Goal: Task Accomplishment & Management: Complete application form

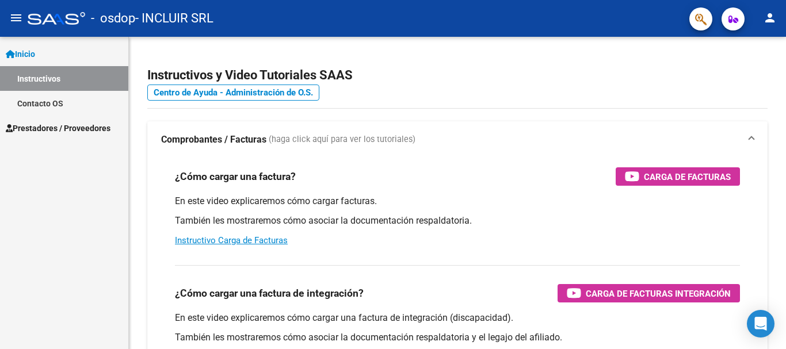
click at [79, 128] on span "Prestadores / Proveedores" at bounding box center [58, 128] width 105 height 13
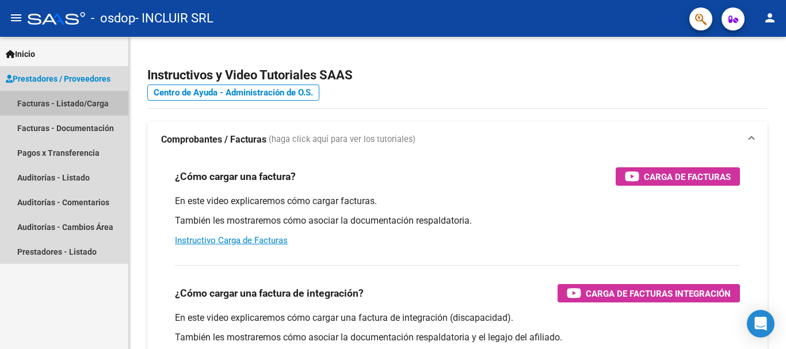
click at [68, 105] on link "Facturas - Listado/Carga" at bounding box center [64, 103] width 128 height 25
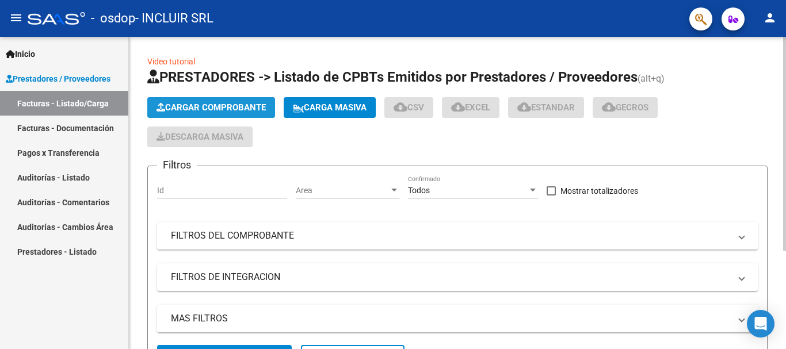
click at [188, 102] on span "Cargar Comprobante" at bounding box center [211, 107] width 109 height 10
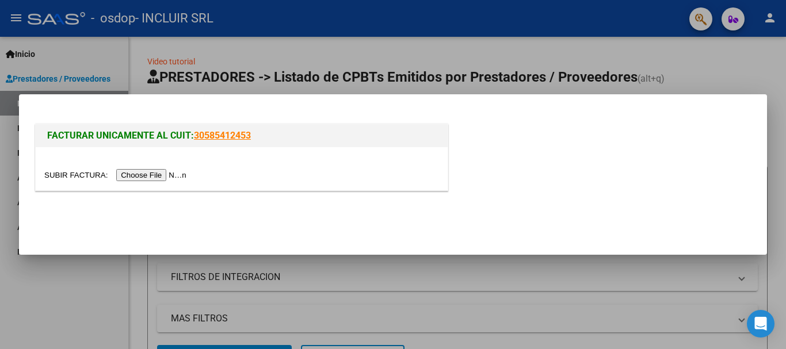
click at [130, 176] on input "file" at bounding box center [117, 175] width 146 height 12
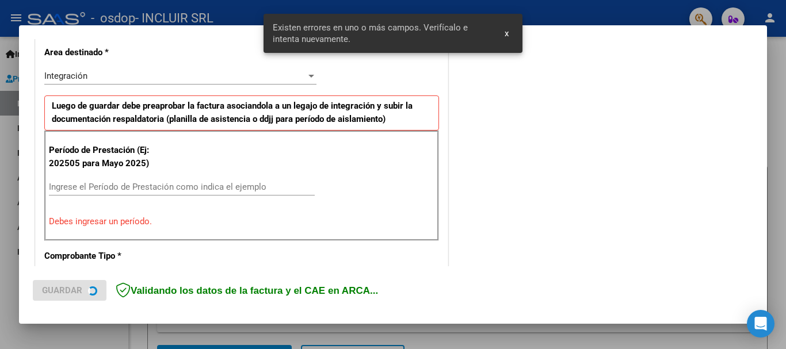
scroll to position [266, 0]
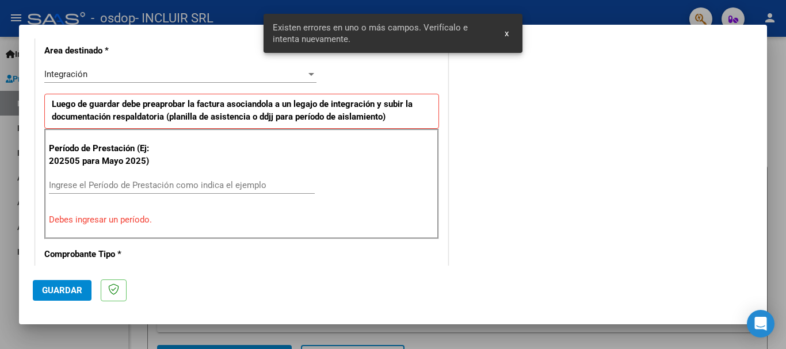
click at [116, 185] on input "Ingrese el Período de Prestación como indica el ejemplo" at bounding box center [182, 185] width 266 height 10
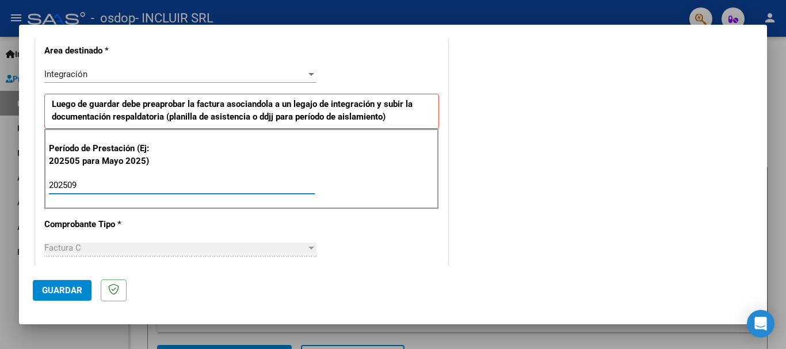
type input "202509"
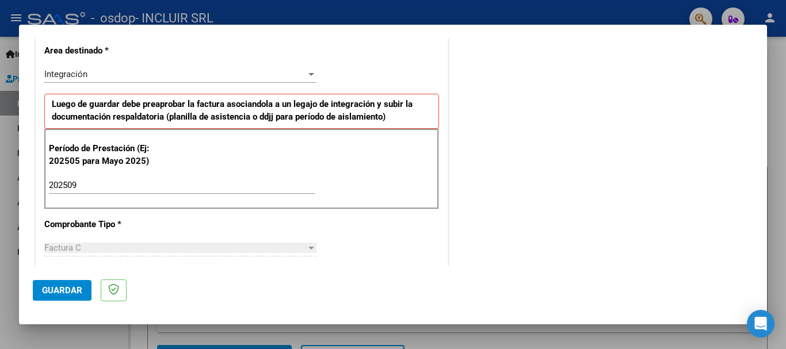
click at [460, 227] on div "COMENTARIOS Comentarios del Prestador / Gerenciador:" at bounding box center [602, 285] width 303 height 1000
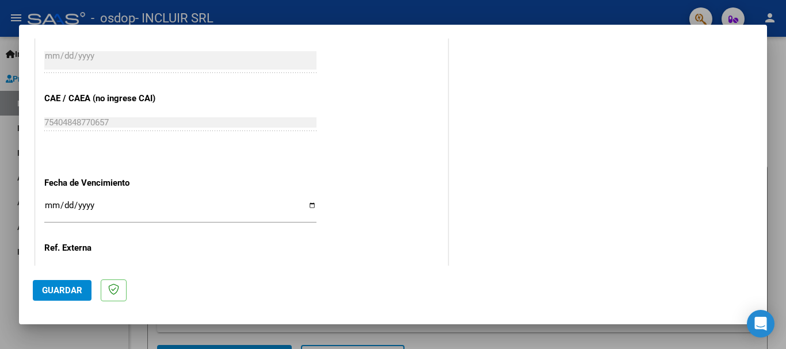
scroll to position [670, 0]
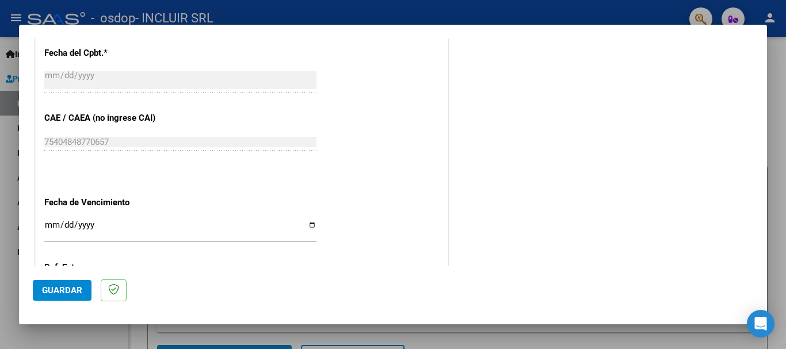
click at [310, 224] on input "Ingresar la fecha" at bounding box center [180, 229] width 272 height 18
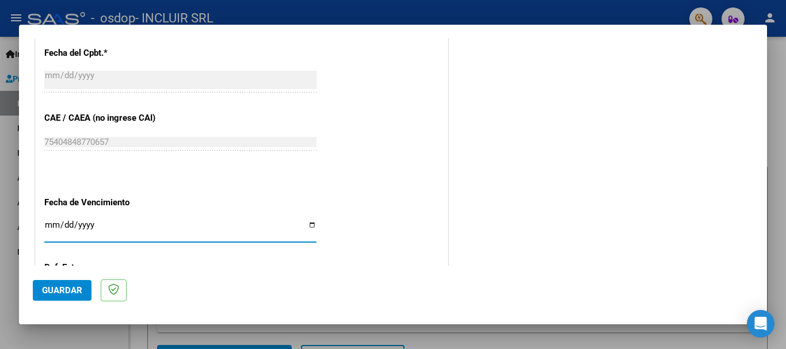
type input "[DATE]"
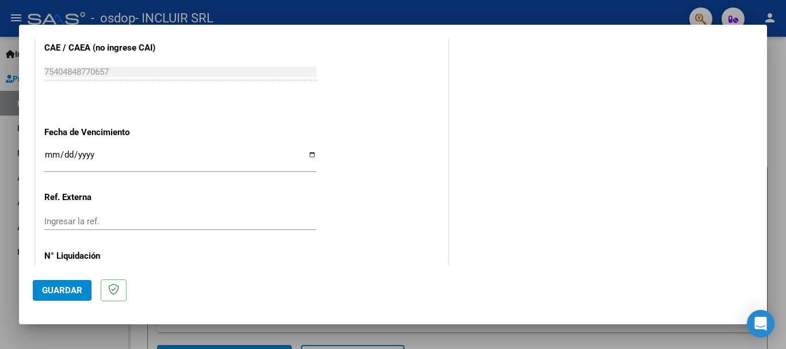
scroll to position [785, 0]
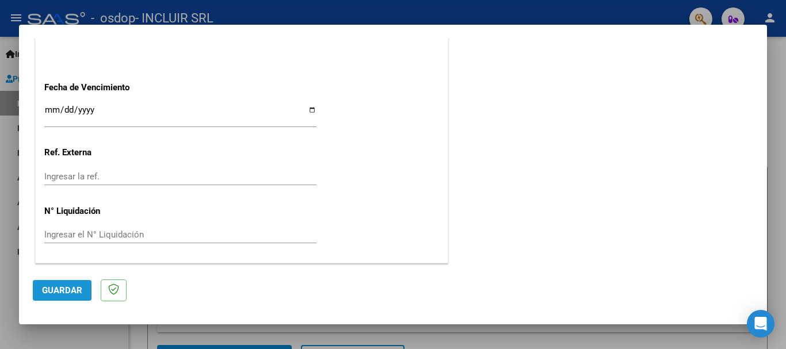
click at [50, 284] on button "Guardar" at bounding box center [62, 290] width 59 height 21
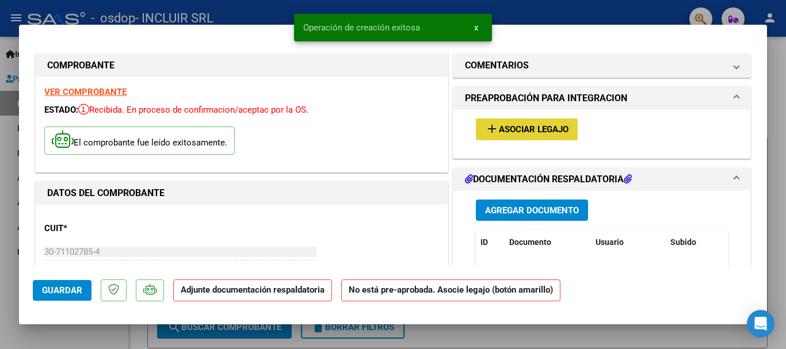
click at [505, 125] on span "Asociar Legajo" at bounding box center [534, 130] width 70 height 10
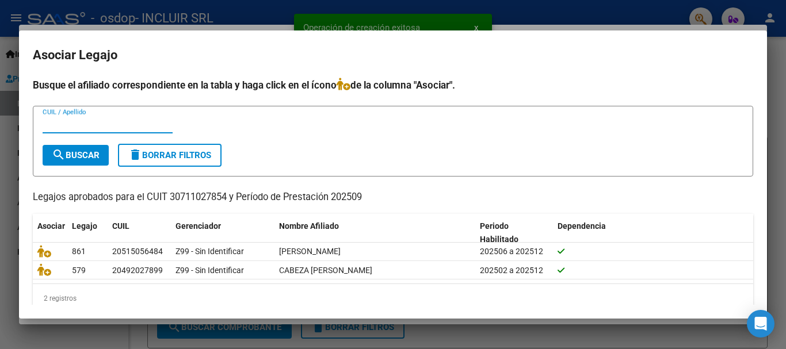
scroll to position [18, 0]
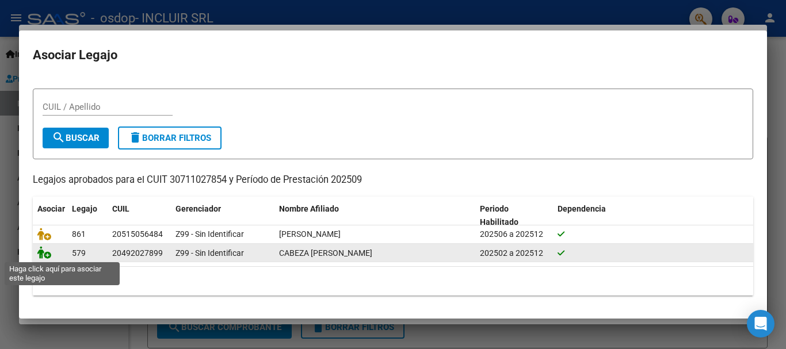
click at [43, 250] on icon at bounding box center [44, 252] width 14 height 13
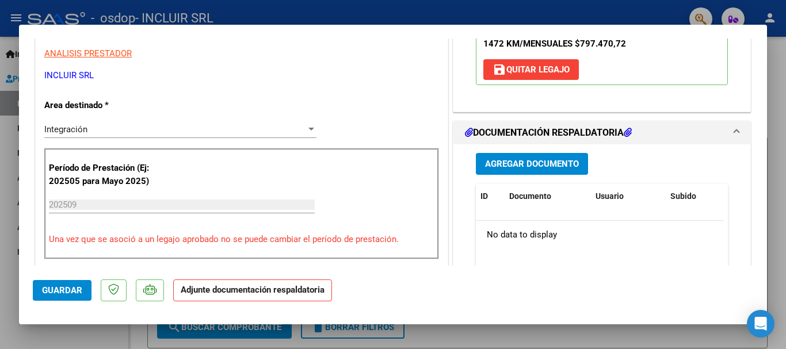
scroll to position [230, 0]
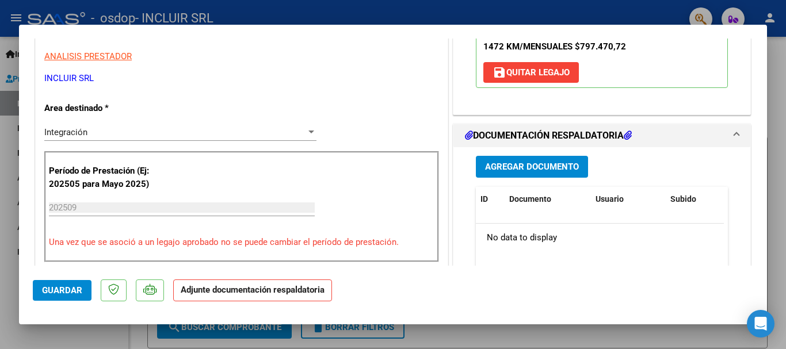
click at [549, 168] on span "Agregar Documento" at bounding box center [532, 167] width 94 height 10
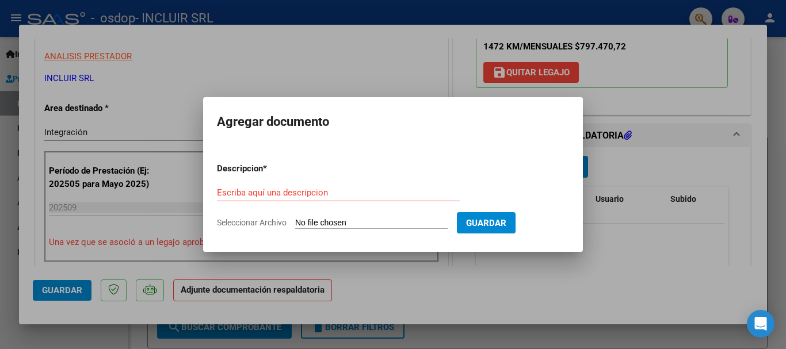
click at [406, 201] on div "Escriba aquí una descripcion" at bounding box center [338, 198] width 243 height 28
click at [401, 196] on input "Escriba aquí una descripcion" at bounding box center [338, 193] width 243 height 10
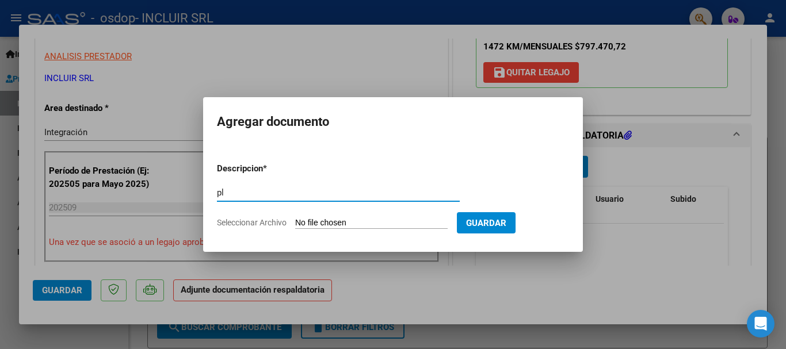
type input "p"
type input "Planilla Centro [DATE]"
click at [448, 223] on input "Seleccionar Archivo" at bounding box center [371, 223] width 152 height 11
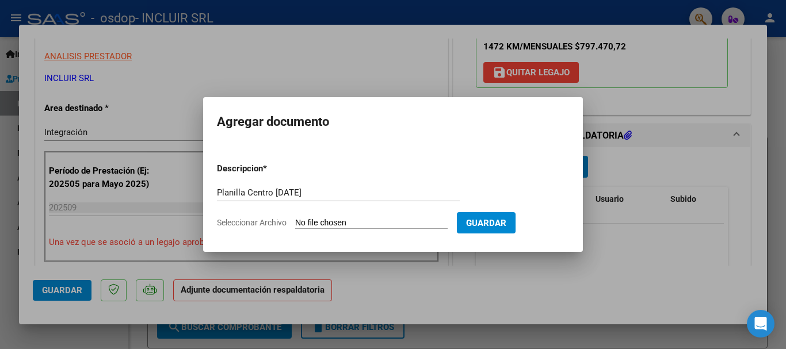
type input "C:\fakepath\Planilla Centro [DATE].pdf"
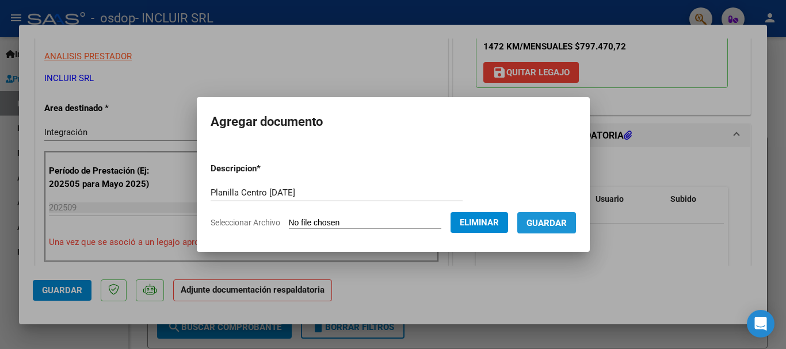
click at [549, 230] on button "Guardar" at bounding box center [546, 222] width 59 height 21
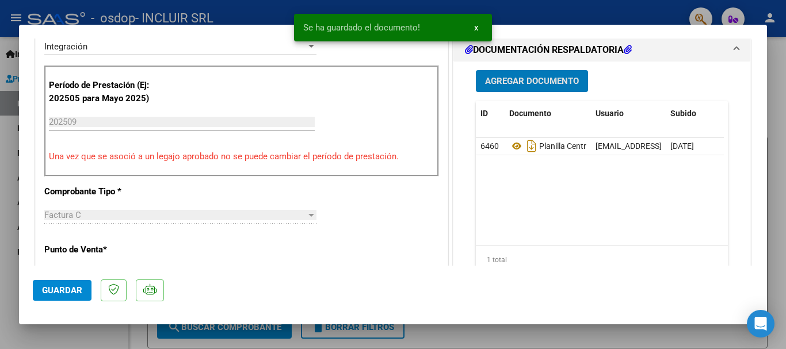
scroll to position [288, 0]
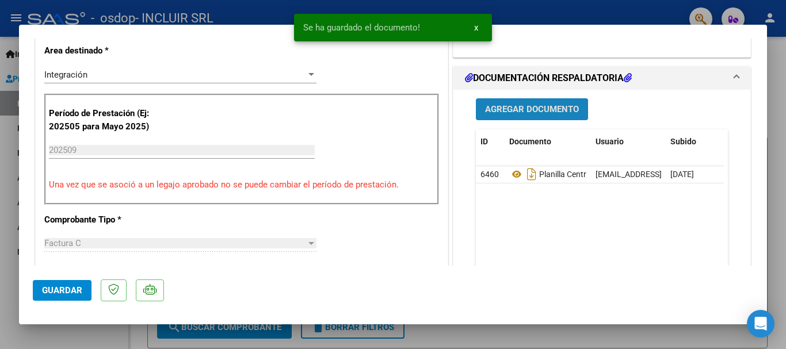
click at [527, 108] on span "Agregar Documento" at bounding box center [532, 110] width 94 height 10
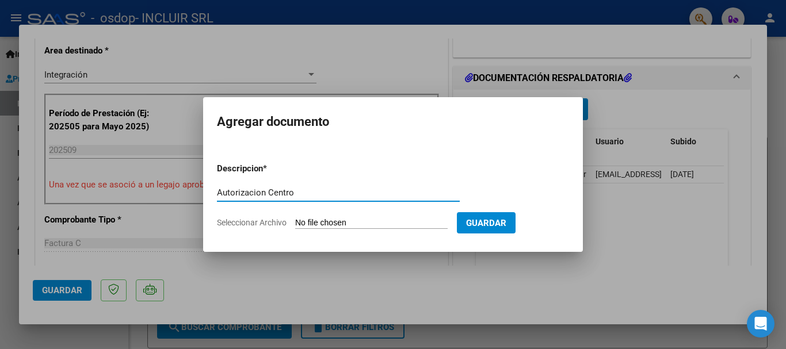
click at [230, 189] on input "Autorizacion Centro" at bounding box center [338, 193] width 243 height 10
type input "Autorizacion Centro"
drag, startPoint x: 230, startPoint y: 189, endPoint x: 383, endPoint y: 221, distance: 156.3
click at [383, 221] on input "Seleccionar Archivo" at bounding box center [371, 223] width 152 height 11
type input "C:\fakepath\Autorizacion Centro.pdf"
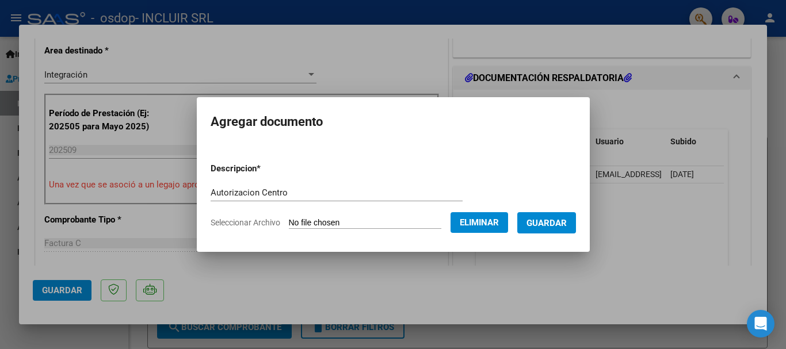
click at [553, 219] on span "Guardar" at bounding box center [547, 223] width 40 height 10
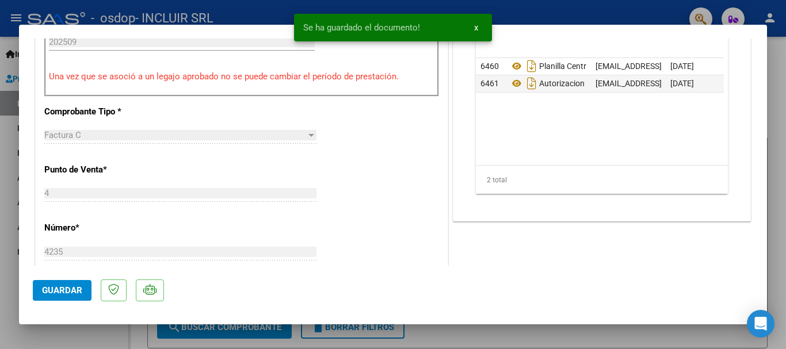
scroll to position [403, 0]
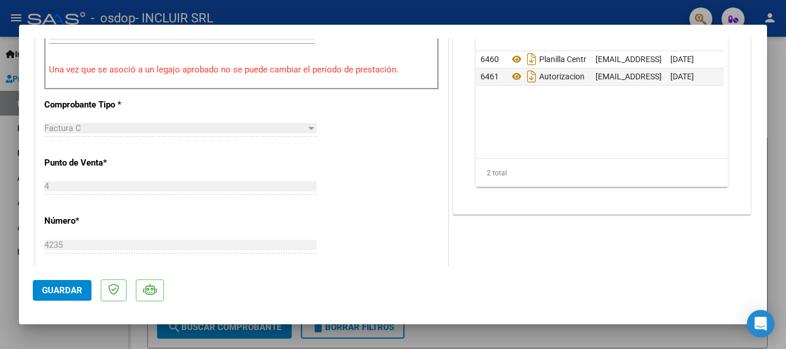
click at [59, 284] on button "Guardar" at bounding box center [62, 290] width 59 height 21
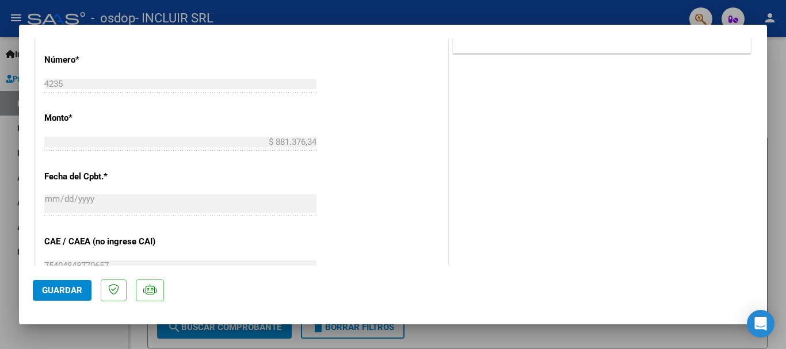
scroll to position [691, 0]
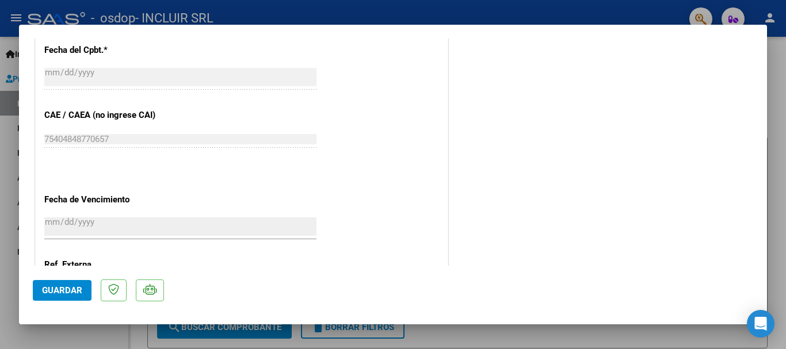
click at [66, 289] on span "Guardar" at bounding box center [62, 290] width 40 height 10
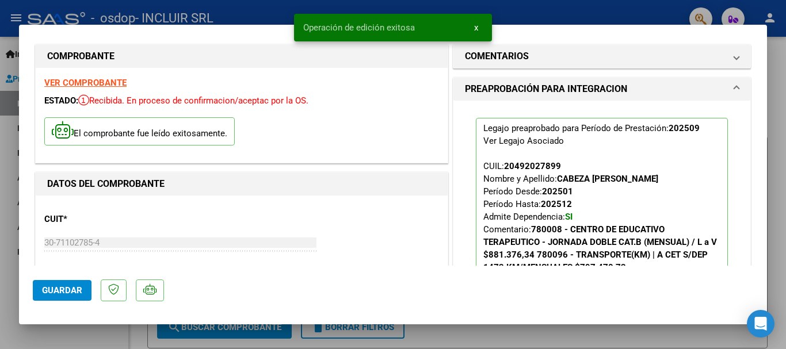
scroll to position [0, 0]
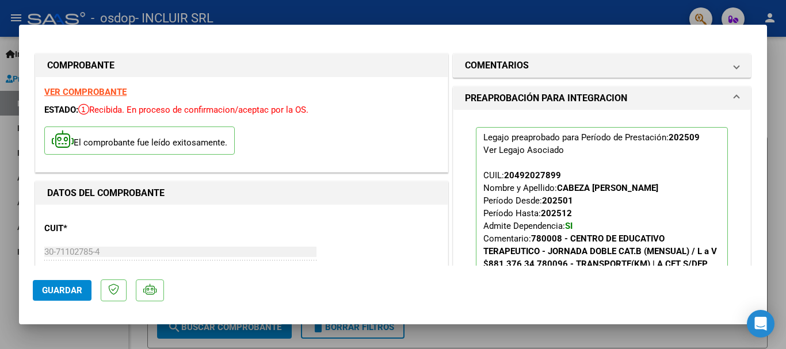
click at [785, 99] on div at bounding box center [393, 174] width 786 height 349
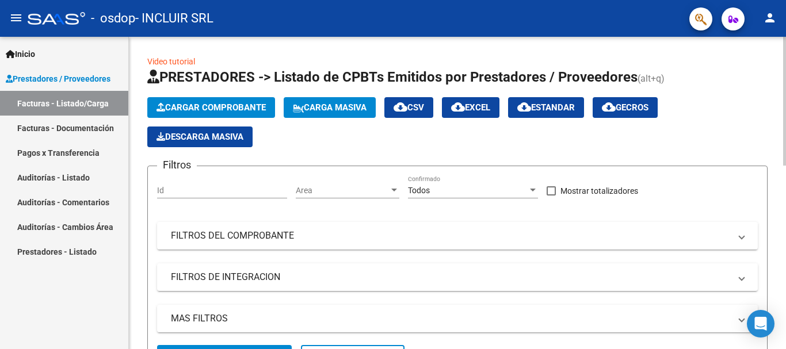
click at [222, 103] on span "Cargar Comprobante" at bounding box center [211, 107] width 109 height 10
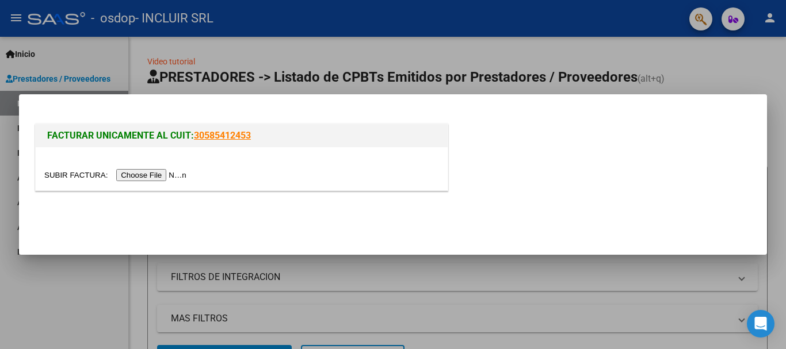
click at [177, 174] on input "file" at bounding box center [117, 175] width 146 height 12
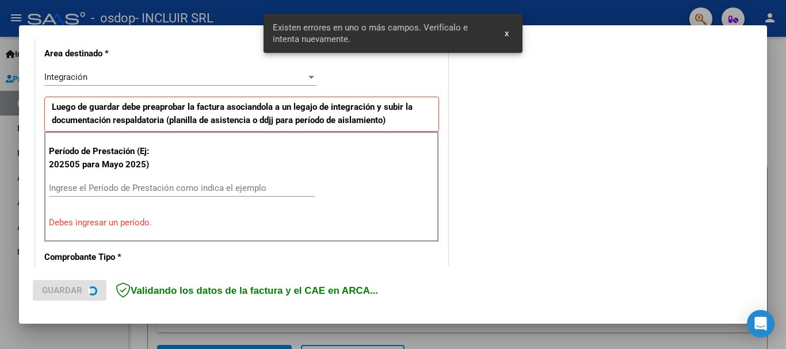
scroll to position [266, 0]
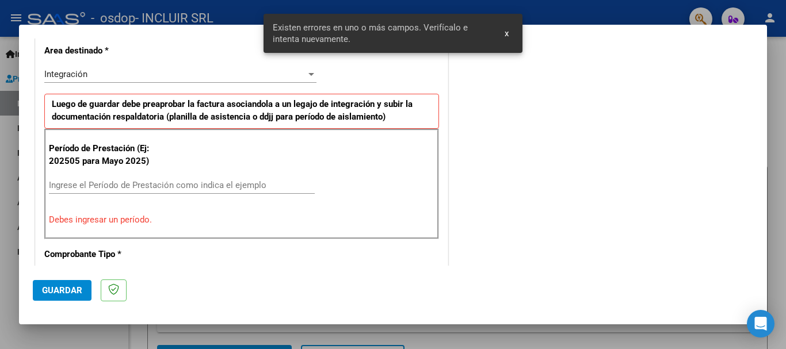
click at [95, 220] on p "Debes ingresar un período." at bounding box center [242, 219] width 386 height 13
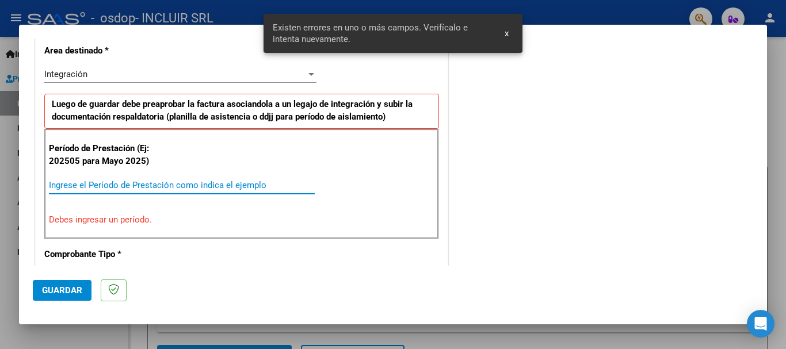
click at [101, 180] on input "Ingrese el Período de Prestación como indica el ejemplo" at bounding box center [182, 185] width 266 height 10
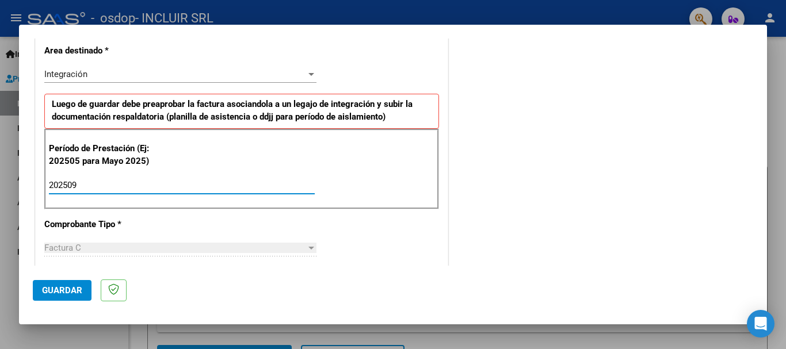
type input "202509"
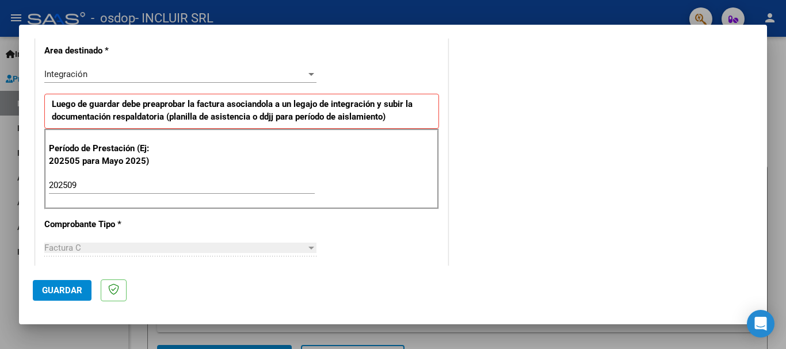
click at [555, 167] on div "COMENTARIOS Comentarios del Prestador / Gerenciador:" at bounding box center [602, 285] width 303 height 1000
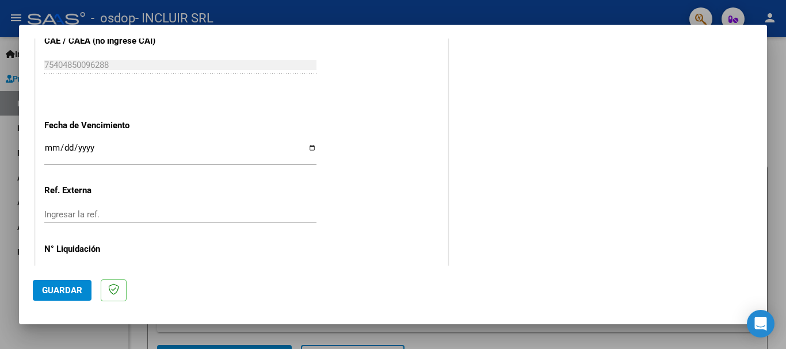
scroll to position [784, 0]
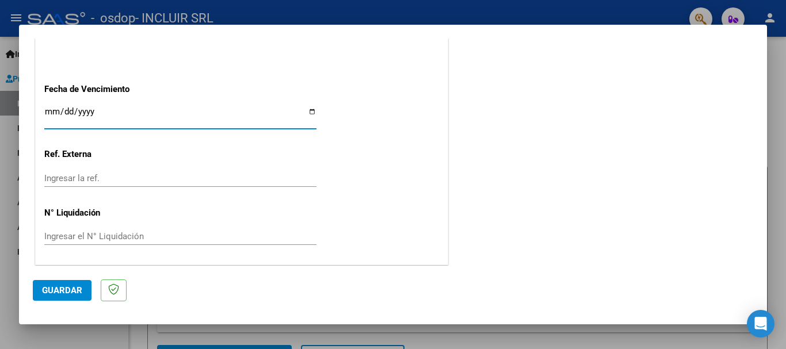
click at [310, 113] on input "Ingresar la fecha" at bounding box center [180, 116] width 272 height 18
type input "[DATE]"
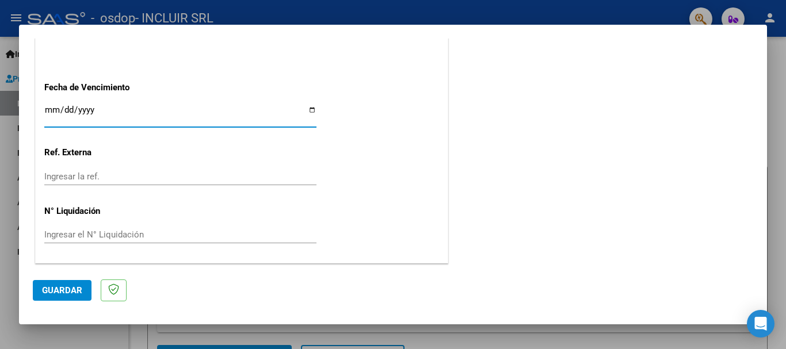
click at [68, 283] on button "Guardar" at bounding box center [62, 290] width 59 height 21
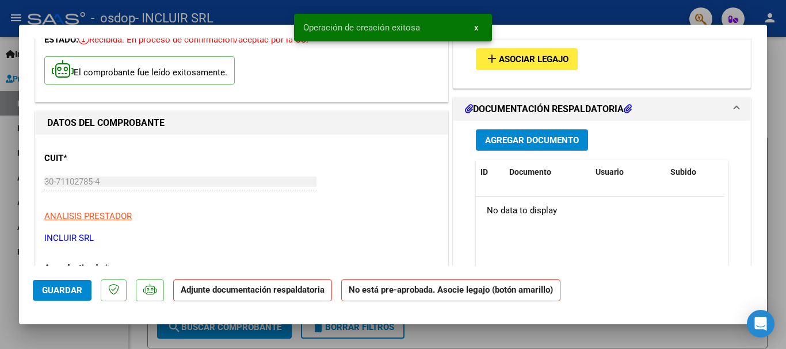
scroll to position [58, 0]
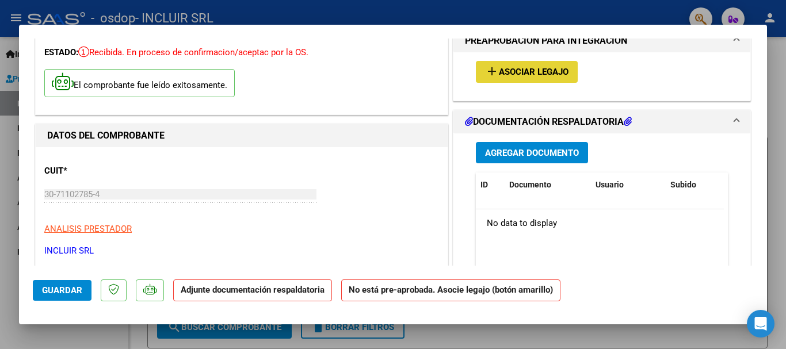
click at [527, 74] on span "Asociar Legajo" at bounding box center [534, 72] width 70 height 10
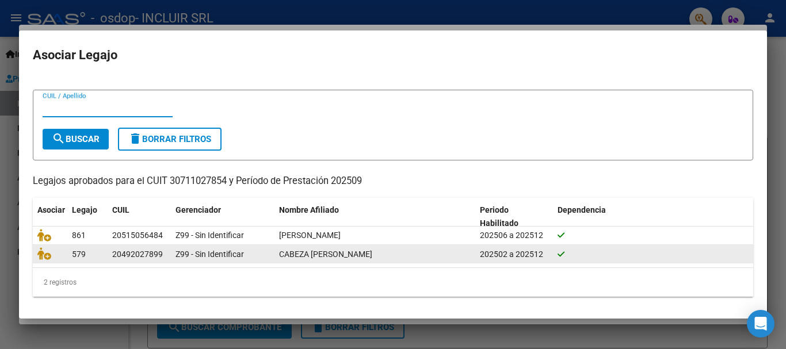
scroll to position [18, 0]
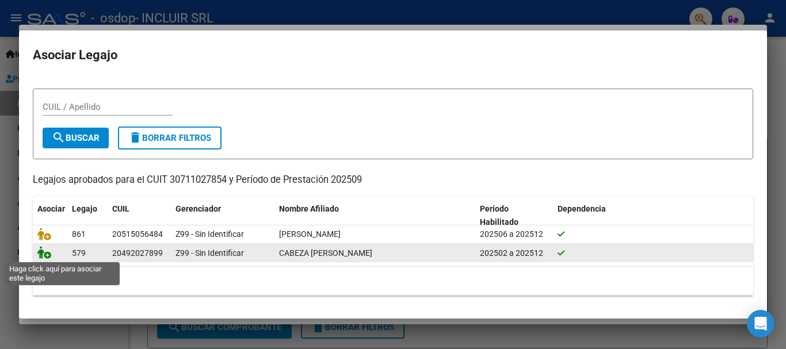
click at [47, 250] on icon at bounding box center [44, 252] width 14 height 13
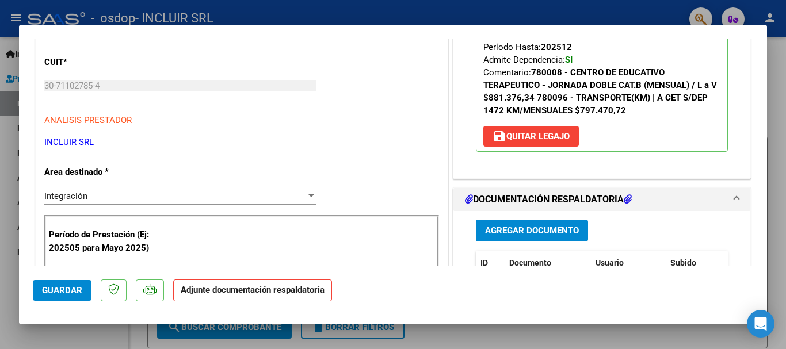
scroll to position [173, 0]
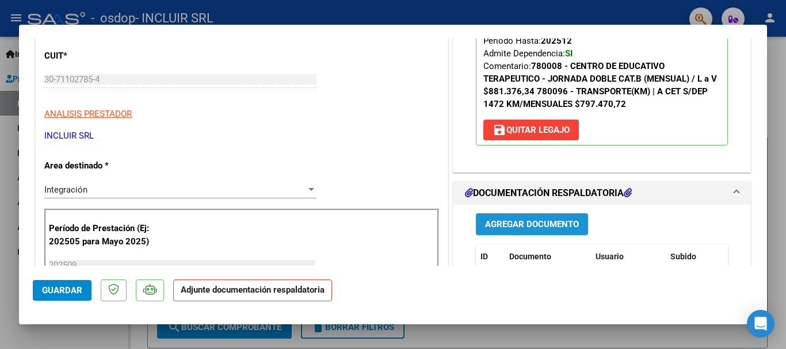
click at [495, 222] on span "Agregar Documento" at bounding box center [532, 225] width 94 height 10
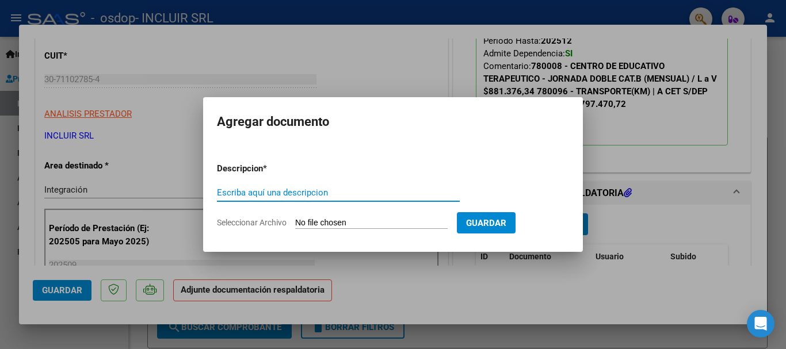
click at [287, 192] on input "Escriba aquí una descripcion" at bounding box center [338, 193] width 243 height 10
type input "Planilla Transporte [DATE]"
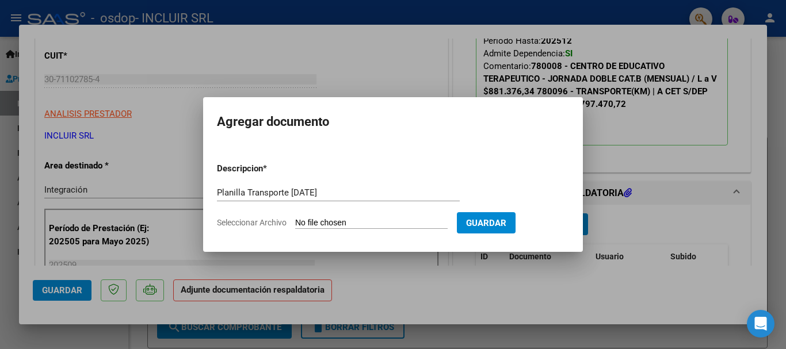
click at [339, 225] on input "Seleccionar Archivo" at bounding box center [371, 223] width 152 height 11
type input "C:\fakepath\Planilla Transporte [DATE].pdf"
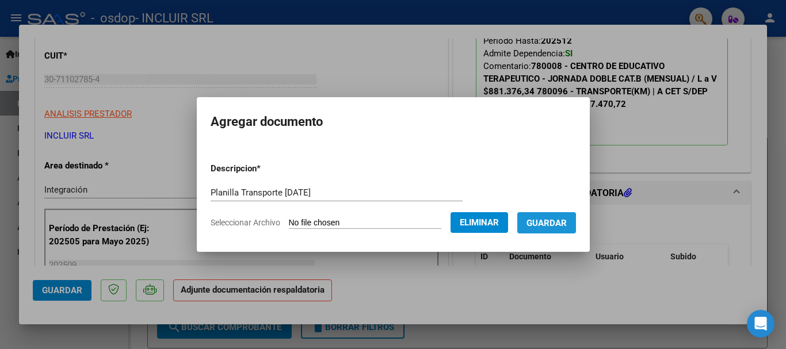
click at [540, 224] on span "Guardar" at bounding box center [547, 223] width 40 height 10
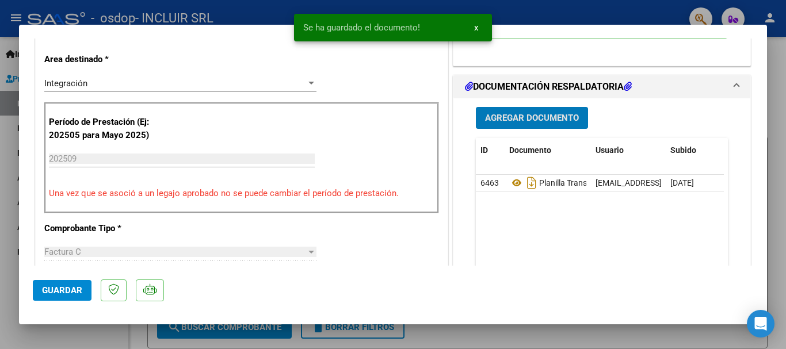
scroll to position [288, 0]
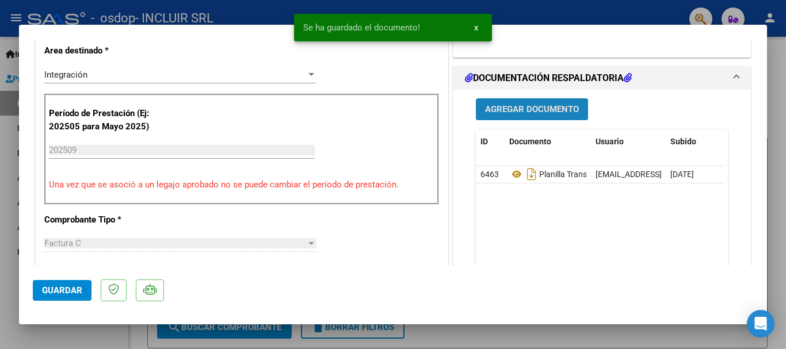
click at [540, 109] on span "Agregar Documento" at bounding box center [532, 110] width 94 height 10
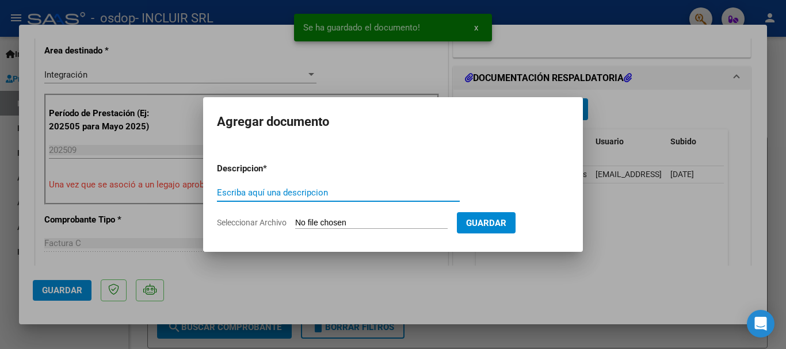
click at [333, 196] on input "Escriba aquí una descripcion" at bounding box center [338, 193] width 243 height 10
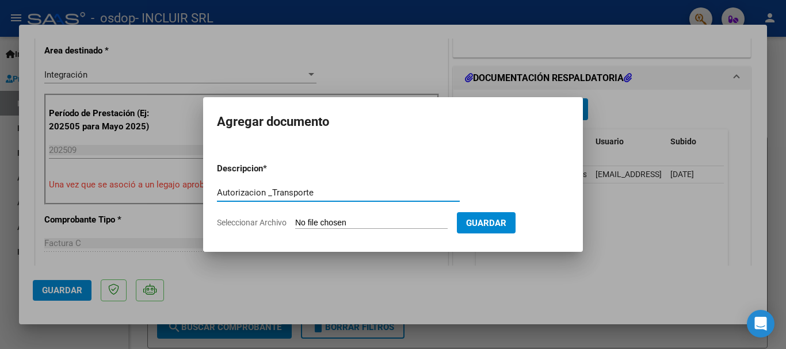
click at [274, 190] on input "Autorizacion _Transporte" at bounding box center [338, 193] width 243 height 10
click at [252, 190] on input "Autorizacion Transporte" at bounding box center [338, 193] width 243 height 10
drag, startPoint x: 252, startPoint y: 190, endPoint x: 240, endPoint y: 193, distance: 12.4
click at [240, 193] on input "Autorizacion Transporte" at bounding box center [338, 193] width 243 height 10
click at [317, 191] on input "Autorización Transporte" at bounding box center [338, 193] width 243 height 10
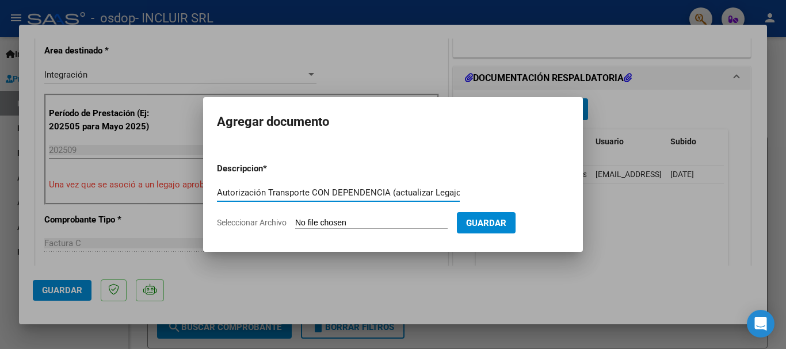
scroll to position [0, 2]
type input "Autorización Transporte CON DEPENDENCIA (actualizar Legajo)"
click at [360, 223] on input "Seleccionar Archivo" at bounding box center [371, 223] width 152 height 11
type input "C:\fakepath\Autorizacion Transporte.pdf"
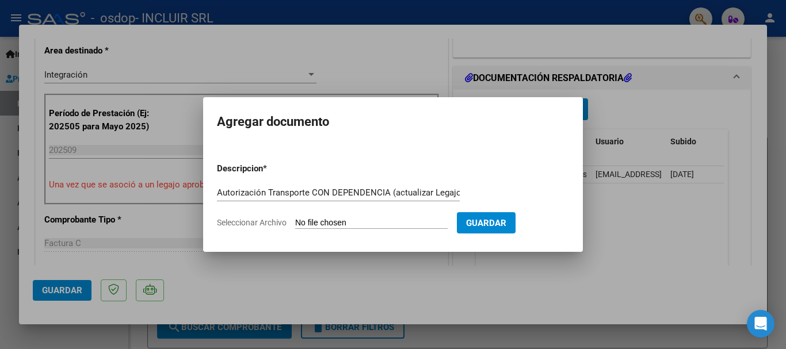
click at [185, 24] on div at bounding box center [393, 174] width 786 height 349
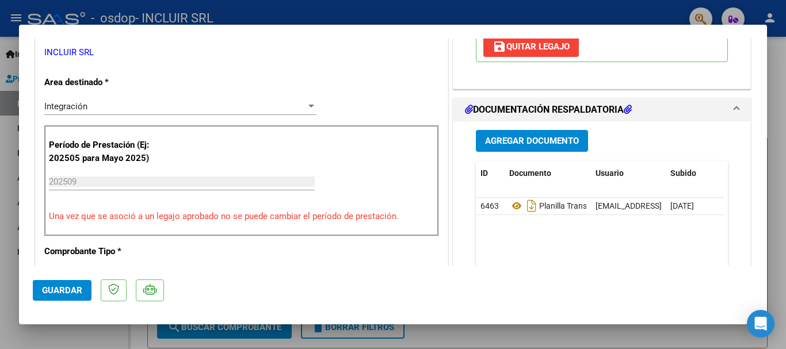
scroll to position [230, 0]
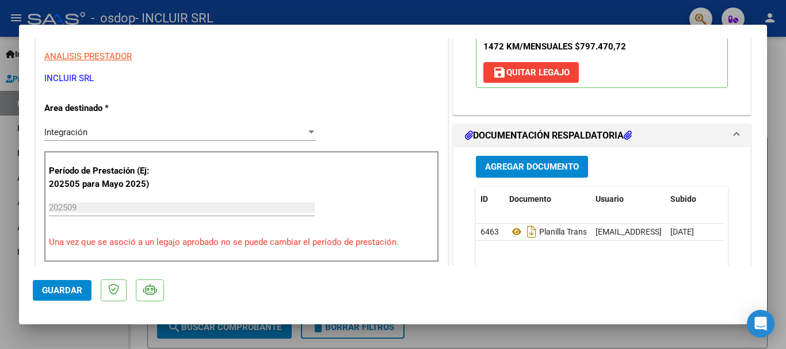
click at [523, 152] on div "Agregar Documento ID Documento Usuario Subido Acción 6463 Planilla Transporte […" at bounding box center [601, 262] width 269 height 230
click at [520, 165] on span "Agregar Documento" at bounding box center [532, 167] width 94 height 10
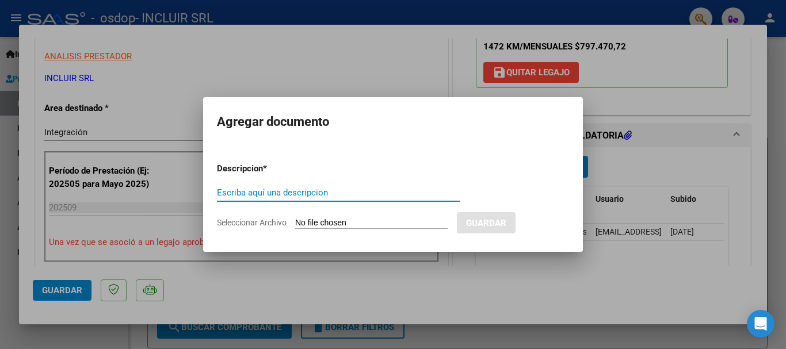
click at [348, 192] on input "Escriba aquí una descripcion" at bounding box center [338, 193] width 243 height 10
type input "Autorizacion Transporte CON DEPENDENCIA"
click at [350, 220] on input "Seleccionar Archivo" at bounding box center [371, 223] width 152 height 11
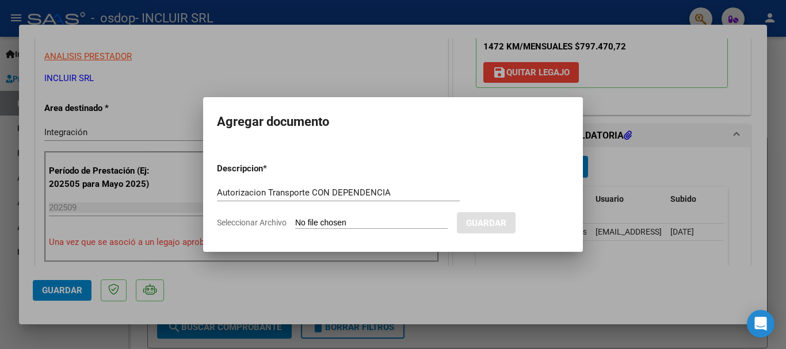
type input "C:\fakepath\Autorizacion Transporte.pdf"
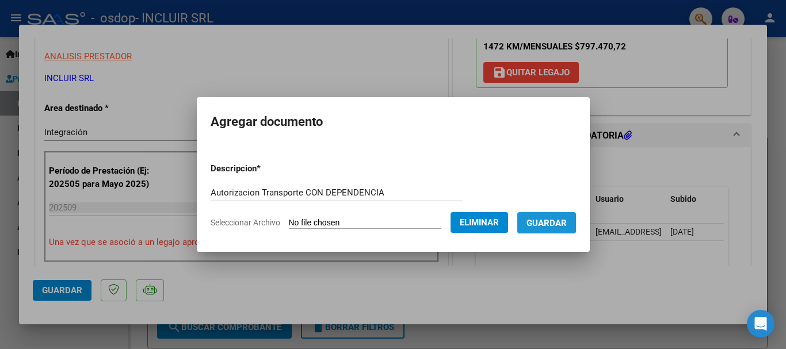
click at [552, 228] on button "Guardar" at bounding box center [546, 222] width 59 height 21
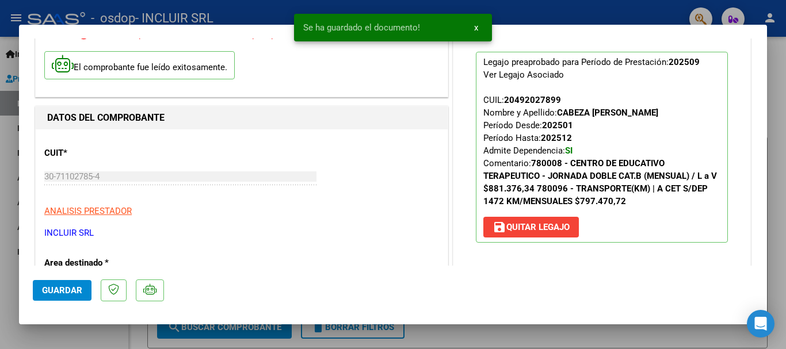
scroll to position [0, 0]
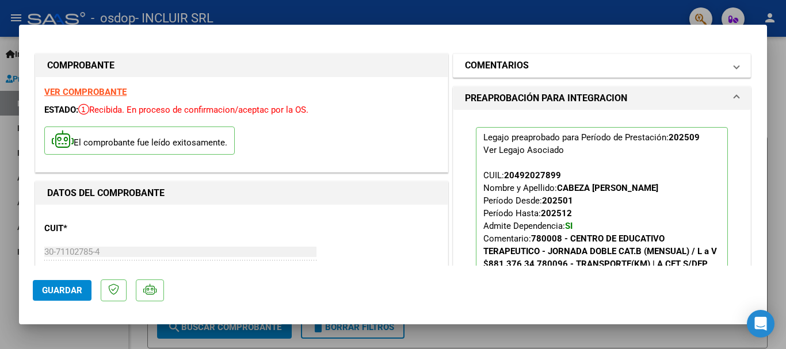
click at [525, 64] on mat-panel-title "COMENTARIOS" at bounding box center [595, 66] width 260 height 14
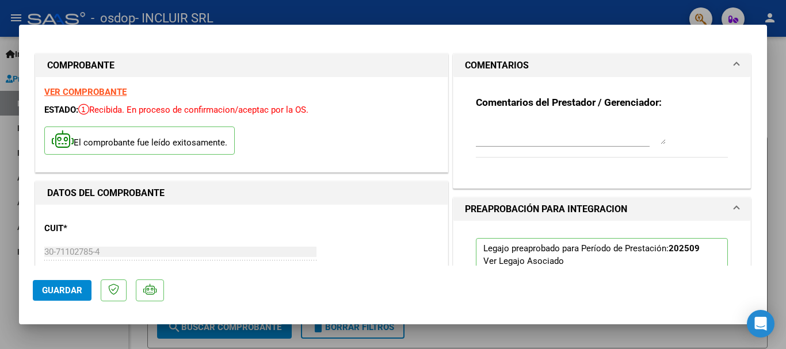
click at [517, 136] on textarea at bounding box center [571, 132] width 190 height 23
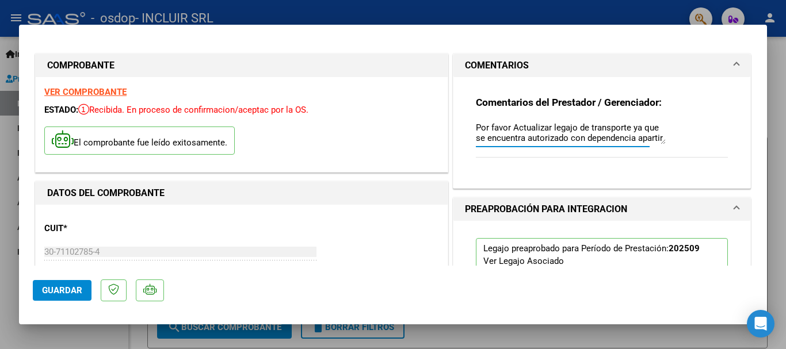
scroll to position [9, 0]
click at [476, 139] on textarea "Por favor Actualizar legajo de transporte ya que se encuentra autorizado con de…" at bounding box center [571, 132] width 190 height 23
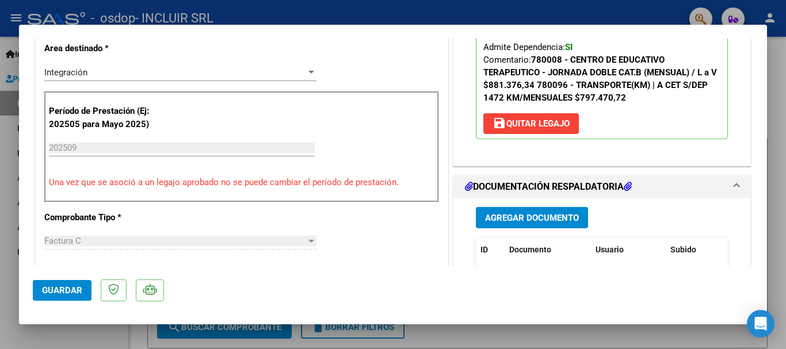
scroll to position [403, 0]
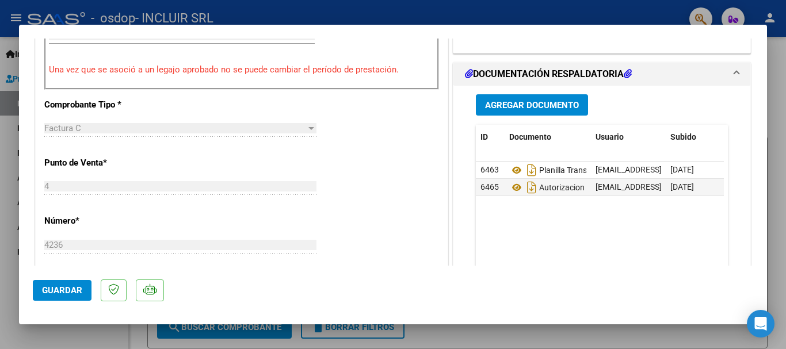
type textarea "Por favor Actualizar legajo de transporte ya que se encuentra autorizado con de…"
click at [68, 288] on span "Guardar" at bounding box center [62, 290] width 40 height 10
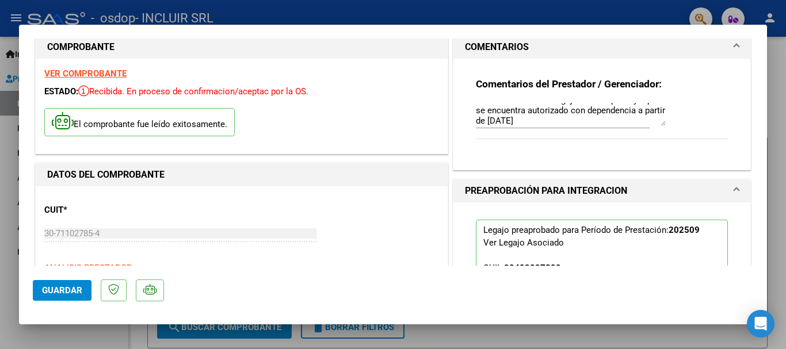
scroll to position [0, 0]
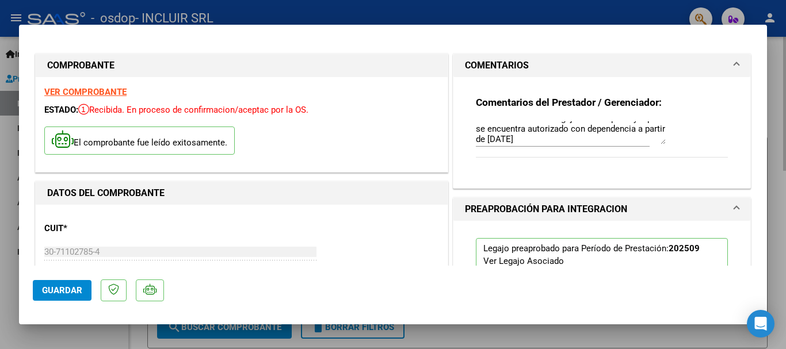
click at [776, 115] on div at bounding box center [393, 174] width 786 height 349
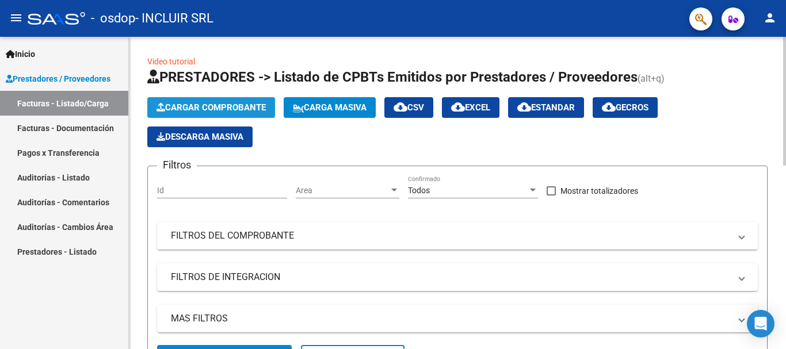
click at [239, 108] on span "Cargar Comprobante" at bounding box center [211, 107] width 109 height 10
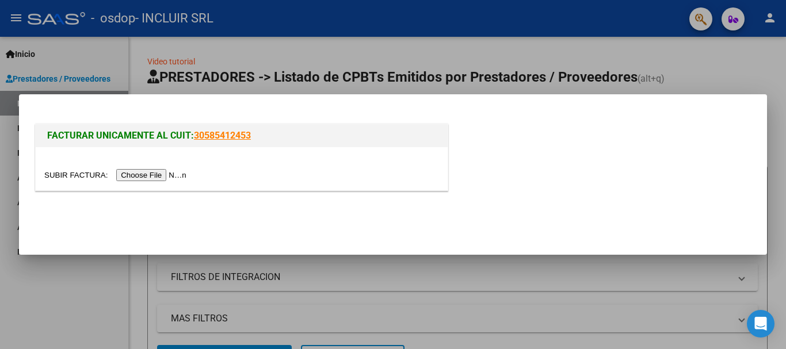
click at [178, 174] on input "file" at bounding box center [117, 175] width 146 height 12
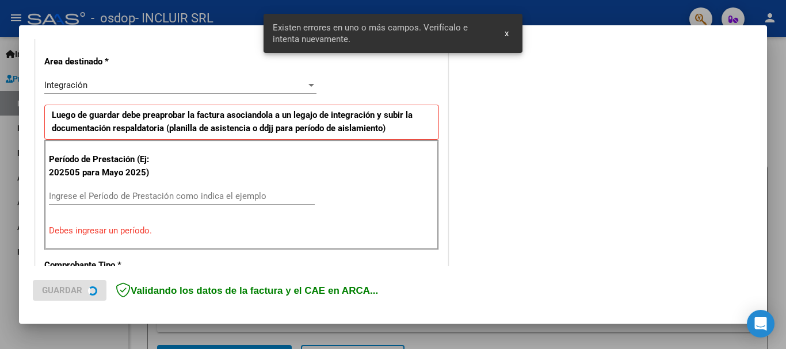
scroll to position [287, 0]
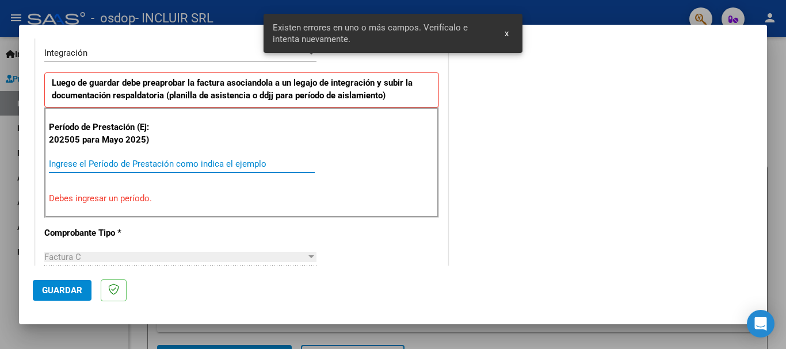
click at [115, 168] on input "Ingrese el Período de Prestación como indica el ejemplo" at bounding box center [182, 164] width 266 height 10
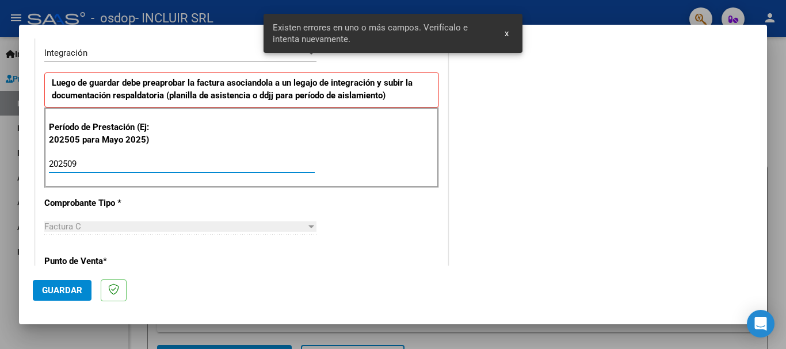
type input "202509"
click at [513, 157] on div "COMENTARIOS Comentarios del Prestador / Gerenciador:" at bounding box center [602, 264] width 303 height 1000
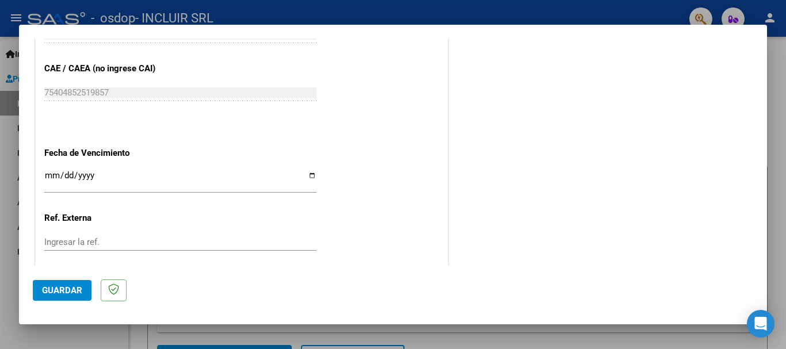
scroll to position [670, 0]
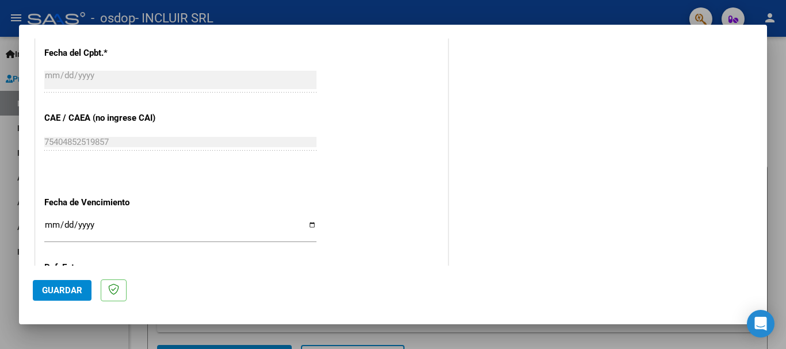
click at [235, 218] on div "Ingresar la fecha" at bounding box center [180, 230] width 272 height 25
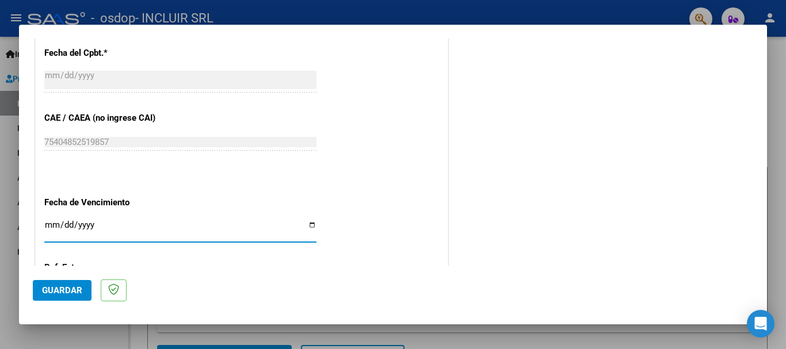
click at [308, 226] on input "Ingresar la fecha" at bounding box center [180, 229] width 272 height 18
type input "[DATE]"
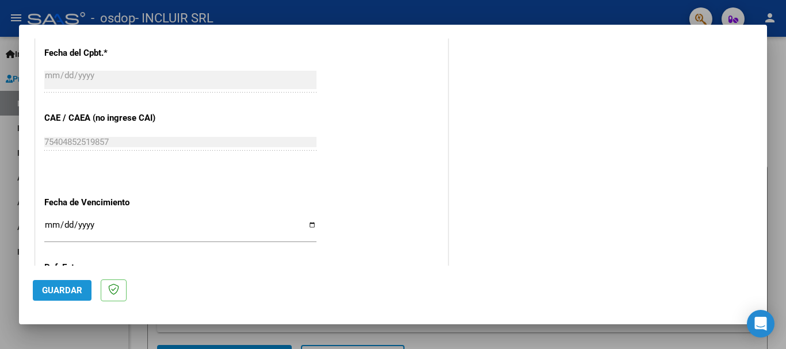
drag, startPoint x: 37, startPoint y: 280, endPoint x: 43, endPoint y: 277, distance: 6.2
click at [39, 278] on mat-dialog-actions "Guardar" at bounding box center [393, 288] width 720 height 45
click at [43, 285] on span "Guardar" at bounding box center [62, 290] width 40 height 10
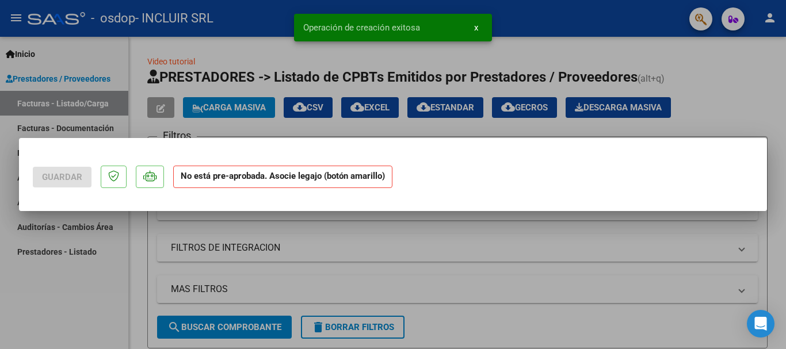
scroll to position [0, 0]
click at [541, 272] on div "Guardar No está pre-aprobada. Asocie legajo (botón amarillo) Operación de creac…" at bounding box center [393, 174] width 786 height 349
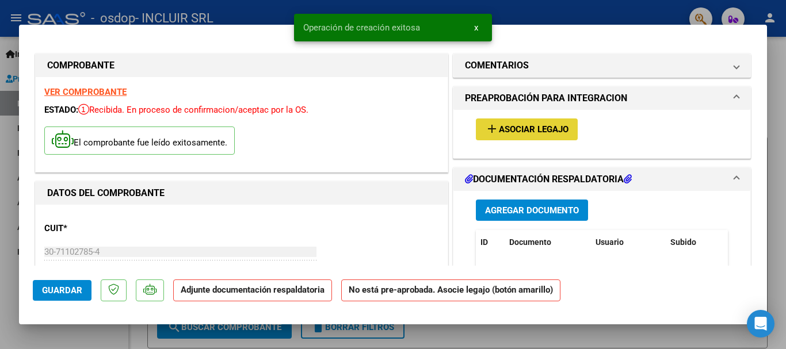
click at [518, 125] on span "Asociar Legajo" at bounding box center [534, 130] width 70 height 10
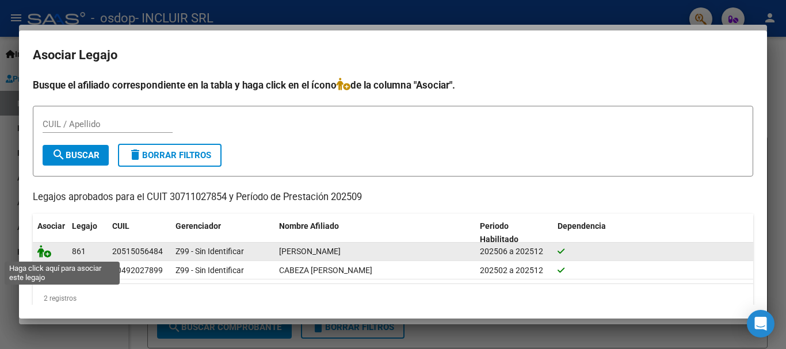
click at [47, 251] on icon at bounding box center [44, 251] width 14 height 13
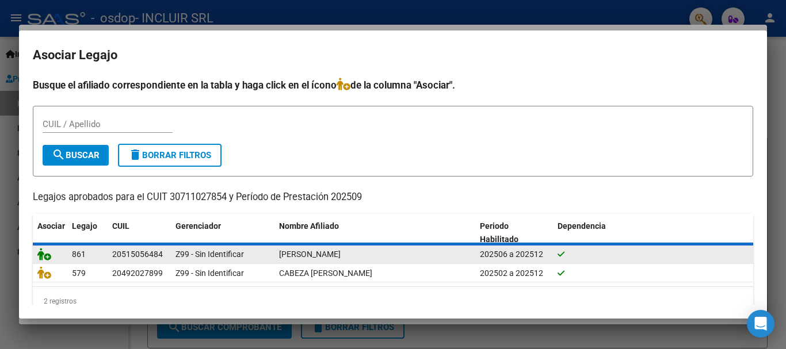
click at [47, 251] on icon at bounding box center [44, 254] width 14 height 13
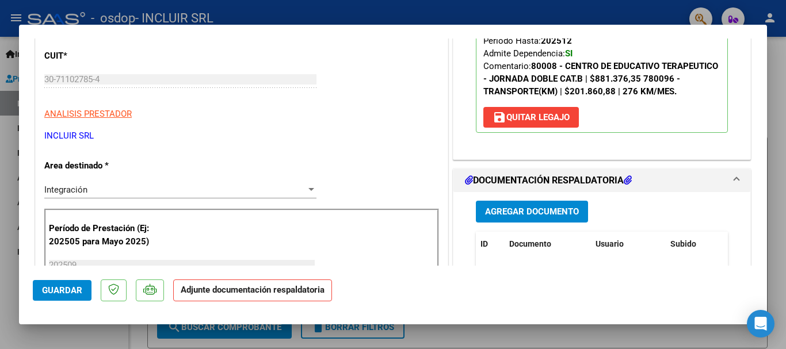
scroll to position [230, 0]
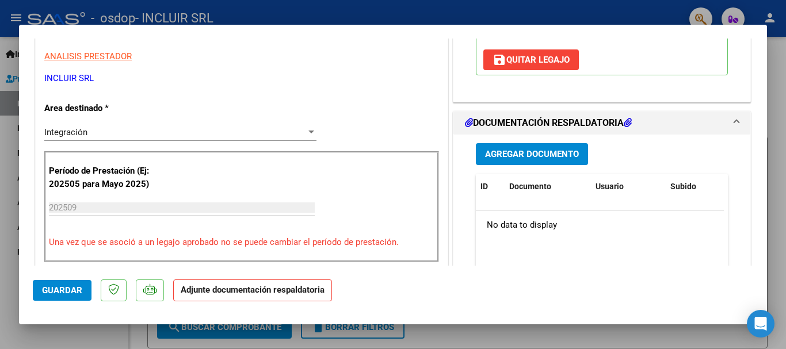
click at [497, 151] on span "Agregar Documento" at bounding box center [532, 155] width 94 height 10
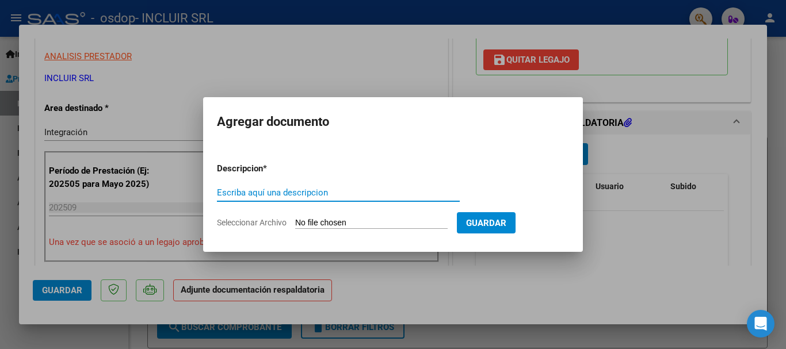
click at [353, 186] on div "Escriba aquí una descripcion" at bounding box center [338, 192] width 243 height 17
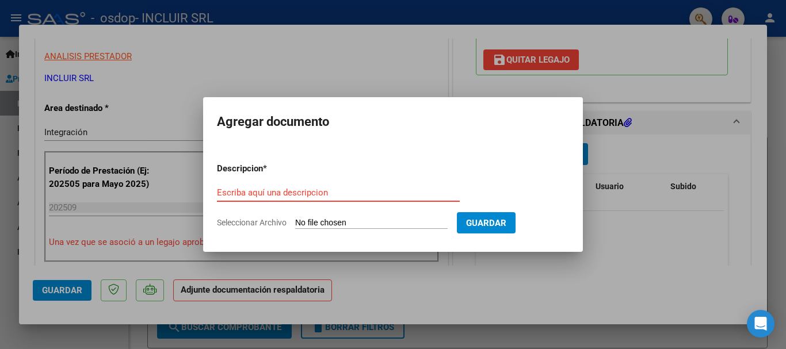
click at [345, 197] on input "Escriba aquí una descripcion" at bounding box center [338, 193] width 243 height 10
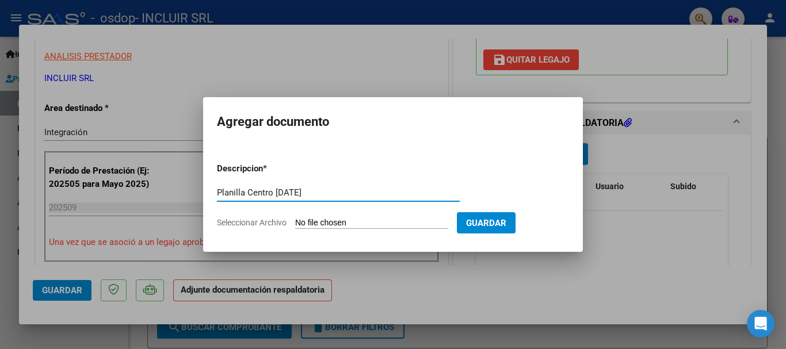
type input "Planilla Centro [DATE]"
click at [384, 226] on input "Seleccionar Archivo" at bounding box center [371, 223] width 152 height 11
type input "C:\fakepath\Planilla Centro [DATE].pdf"
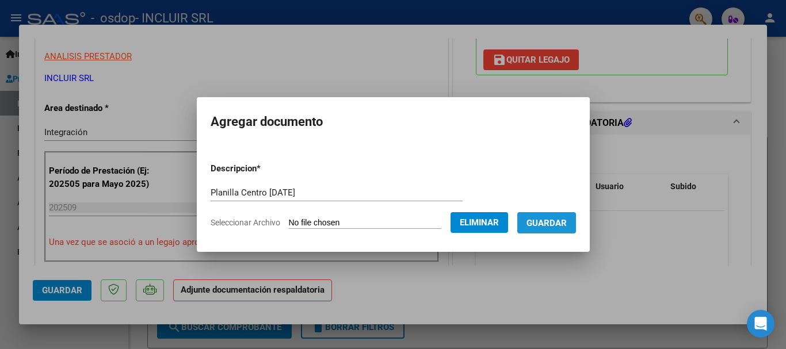
click at [559, 220] on span "Guardar" at bounding box center [547, 223] width 40 height 10
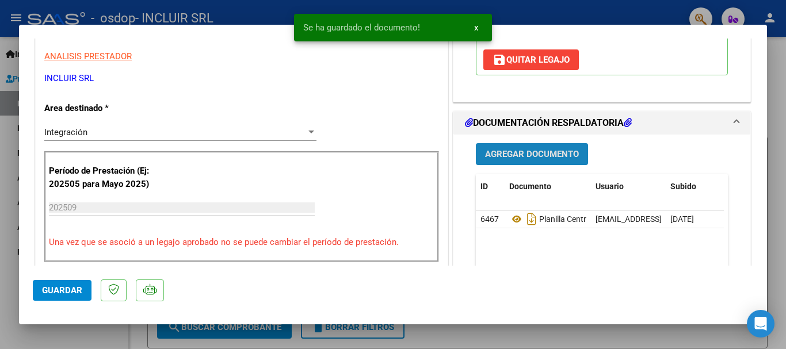
click at [514, 154] on span "Agregar Documento" at bounding box center [532, 155] width 94 height 10
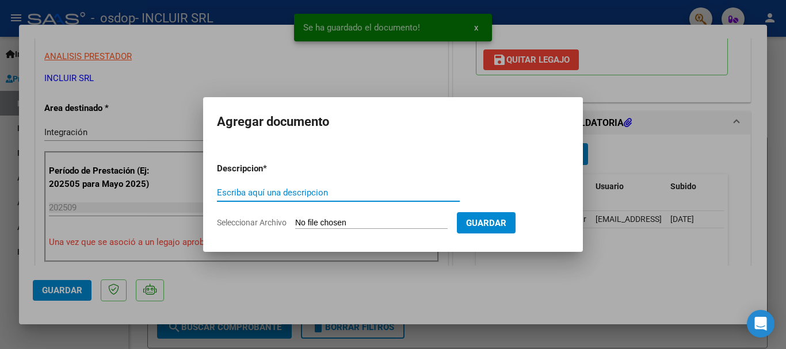
click at [506, 224] on span "Guardar" at bounding box center [486, 223] width 40 height 10
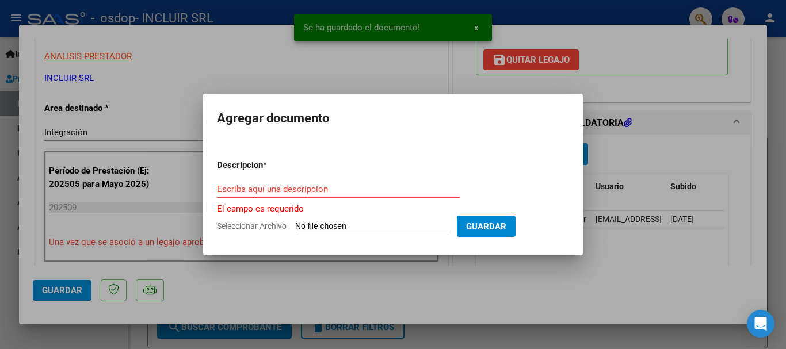
click at [338, 195] on div "Escriba aquí una descripcion" at bounding box center [338, 189] width 243 height 17
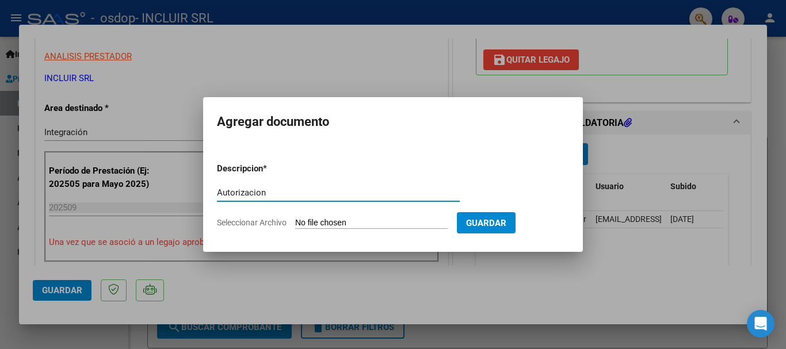
type input "Autorizacion"
click at [358, 220] on input "Seleccionar Archivo" at bounding box center [371, 223] width 152 height 11
type input "C:\fakepath\Autorización.pdf"
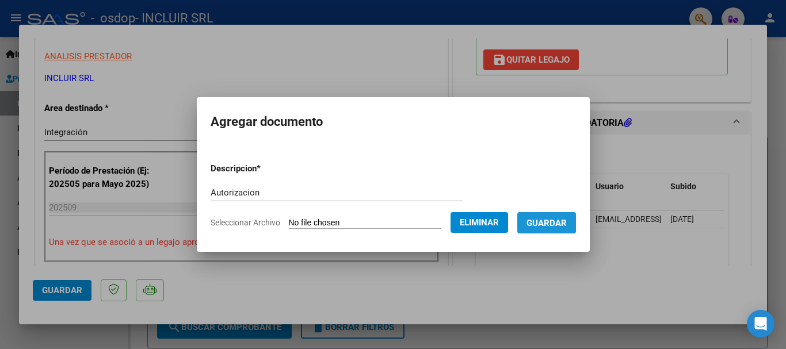
click at [551, 216] on button "Guardar" at bounding box center [546, 222] width 59 height 21
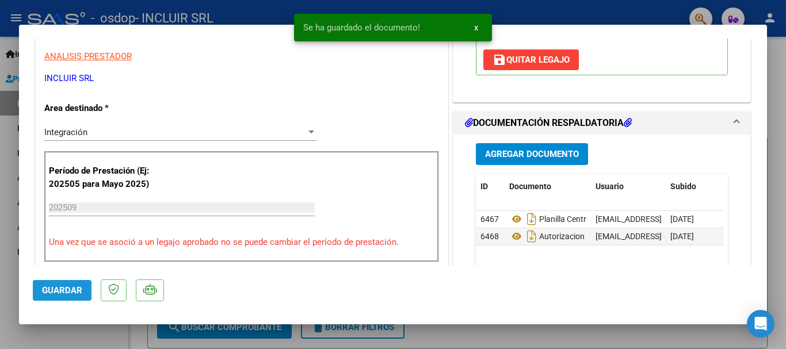
click at [77, 287] on span "Guardar" at bounding box center [62, 290] width 40 height 10
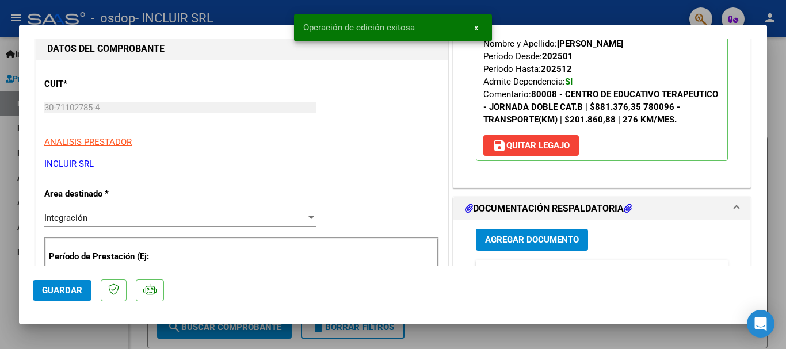
scroll to position [0, 0]
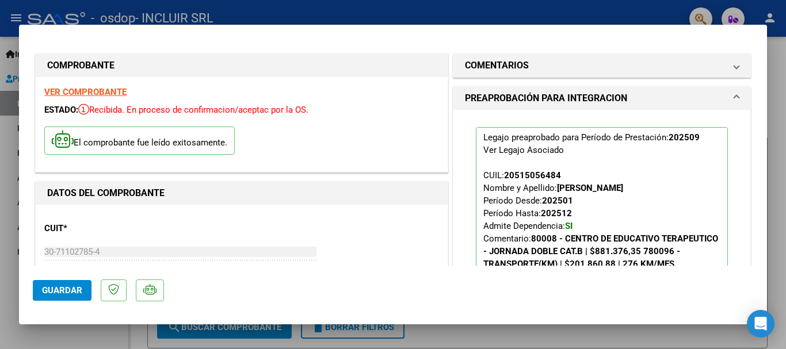
click at [785, 157] on div at bounding box center [393, 174] width 786 height 349
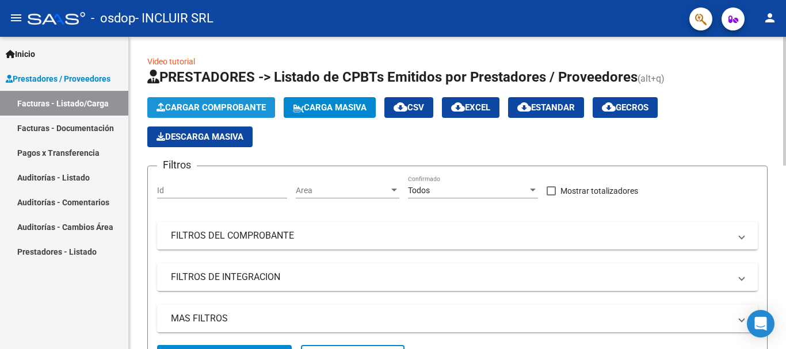
click at [206, 110] on span "Cargar Comprobante" at bounding box center [211, 107] width 109 height 10
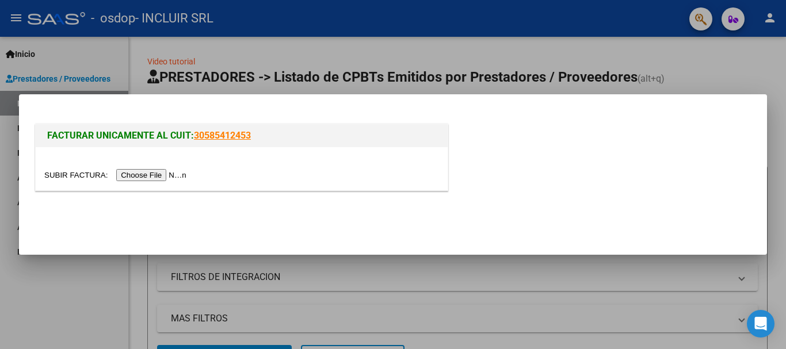
click at [152, 178] on input "file" at bounding box center [117, 175] width 146 height 12
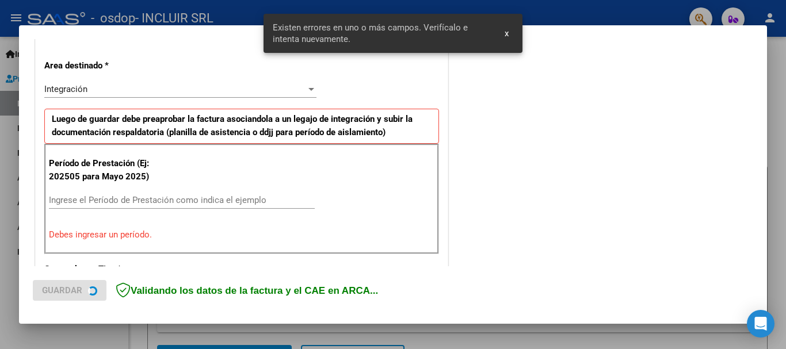
scroll to position [266, 0]
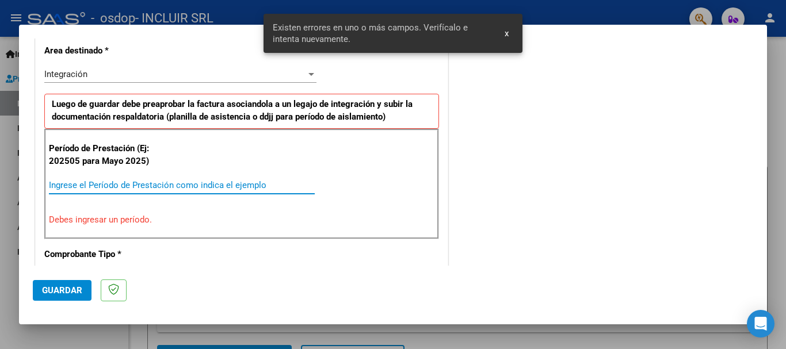
click at [108, 183] on input "Ingrese el Período de Prestación como indica el ejemplo" at bounding box center [182, 185] width 266 height 10
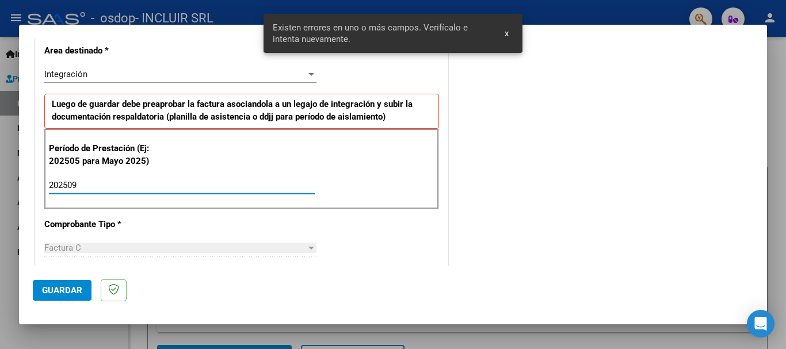
type input "202509"
click at [441, 267] on mat-dialog-actions "Guardar" at bounding box center [393, 288] width 720 height 45
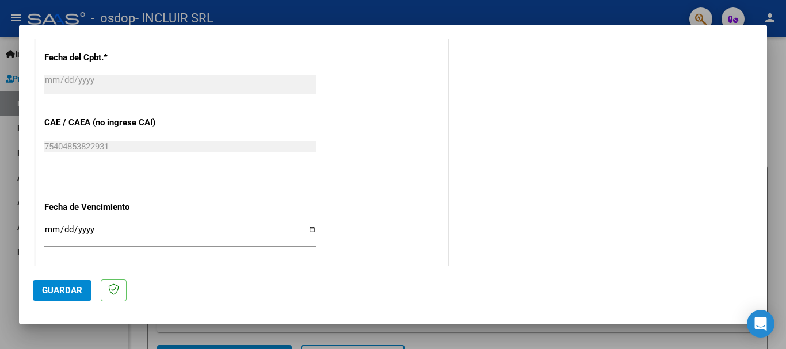
scroll to position [784, 0]
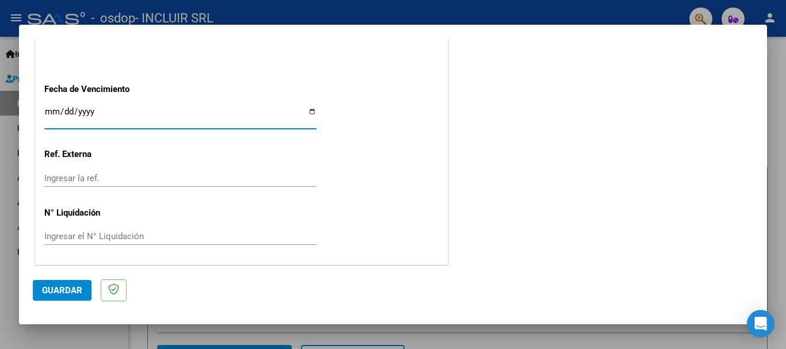
click at [310, 109] on input "Ingresar la fecha" at bounding box center [180, 116] width 272 height 18
type input "[DATE]"
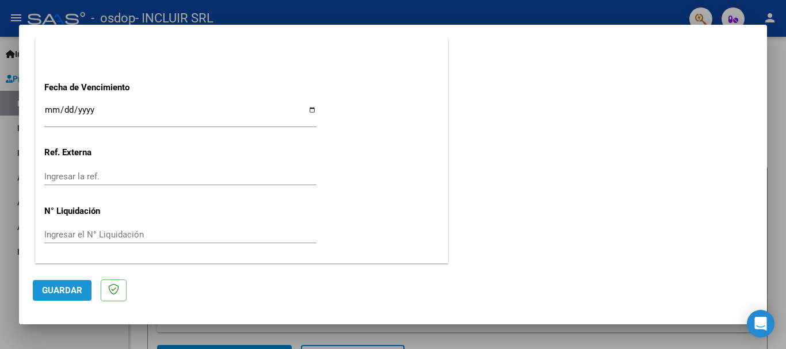
click at [56, 284] on button "Guardar" at bounding box center [62, 290] width 59 height 21
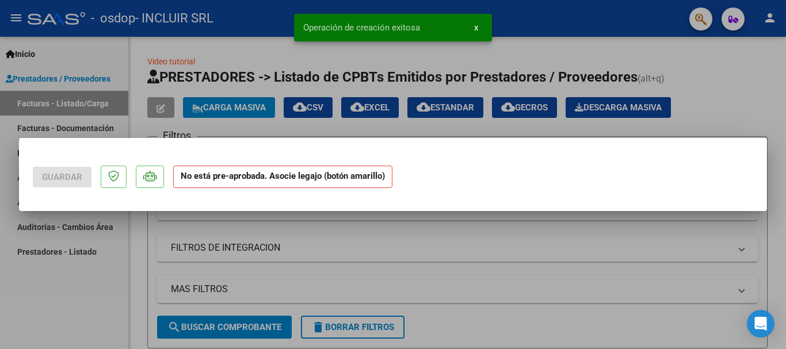
scroll to position [0, 0]
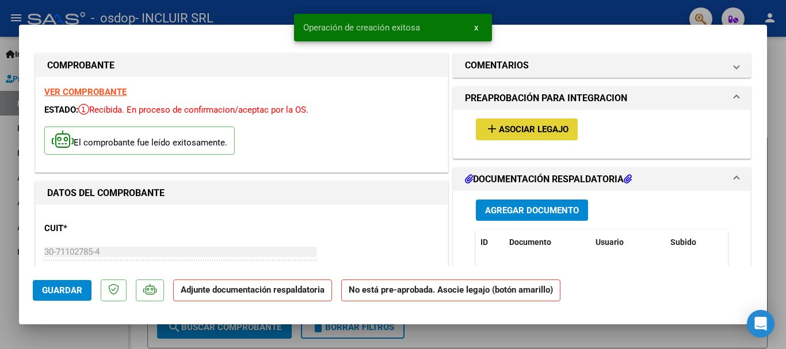
click at [507, 128] on span "Asociar Legajo" at bounding box center [534, 130] width 70 height 10
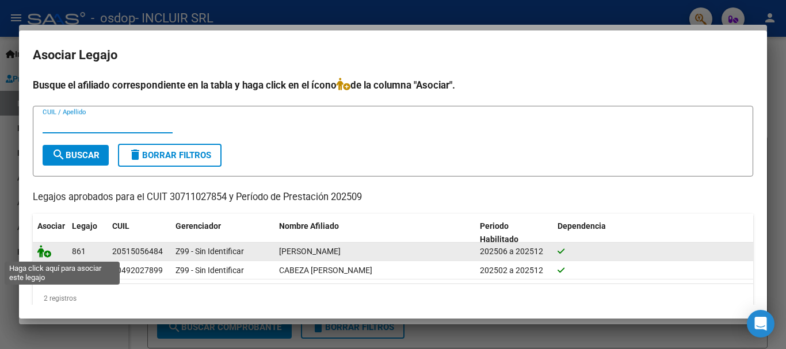
click at [44, 247] on icon at bounding box center [44, 251] width 14 height 13
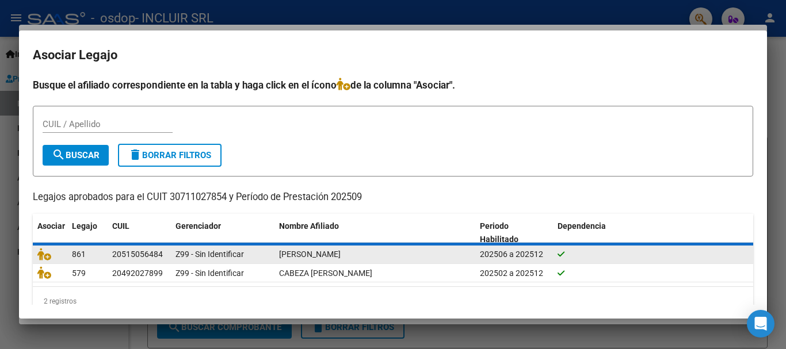
click at [45, 247] on datatable-body-cell at bounding box center [50, 255] width 35 height 18
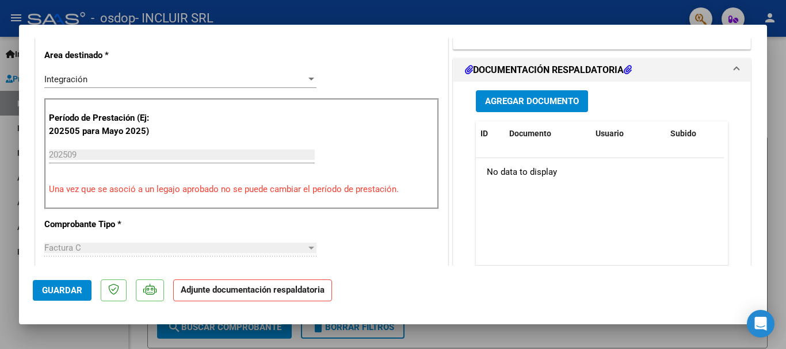
scroll to position [288, 0]
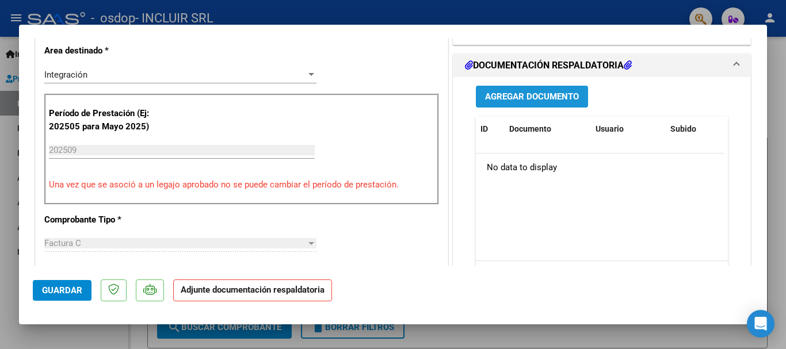
click at [529, 93] on span "Agregar Documento" at bounding box center [532, 97] width 94 height 10
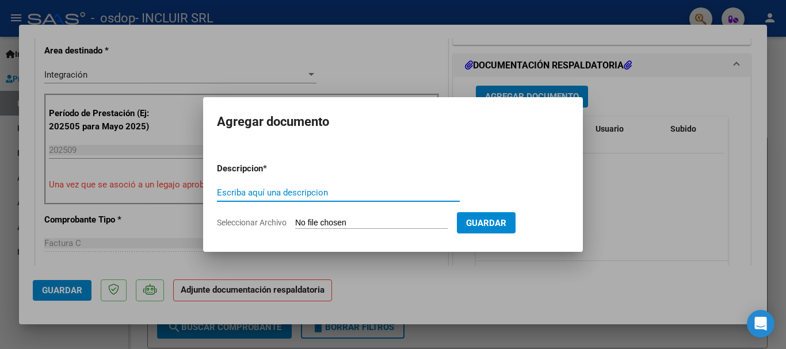
click at [279, 193] on input "Escriba aquí una descripcion" at bounding box center [338, 193] width 243 height 10
type input "Planilla Transporte [DATE]"
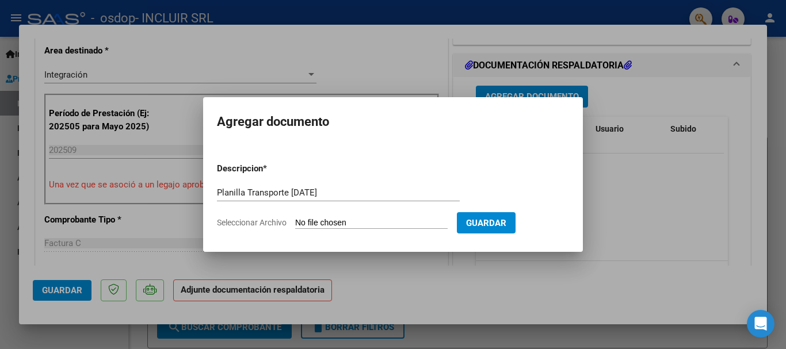
click at [345, 222] on input "Seleccionar Archivo" at bounding box center [371, 223] width 152 height 11
type input "C:\fakepath\Planilla Transporte [DATE].pdf"
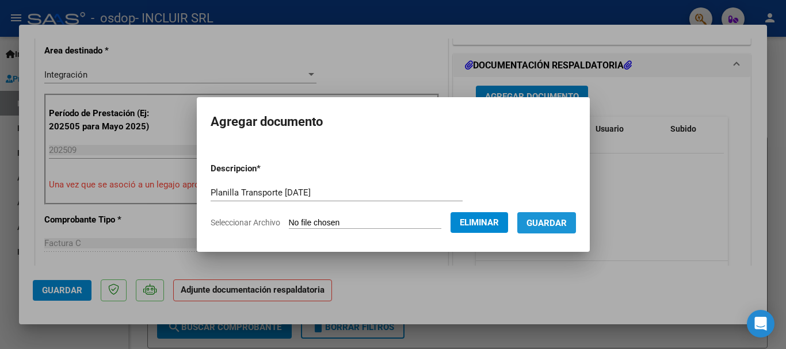
click at [556, 224] on span "Guardar" at bounding box center [547, 223] width 40 height 10
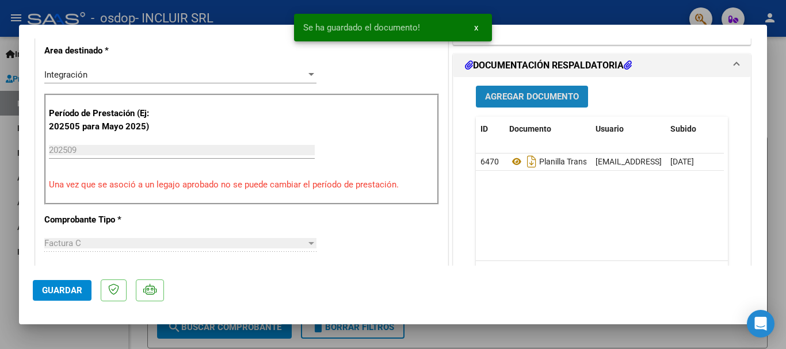
click at [514, 98] on span "Agregar Documento" at bounding box center [532, 97] width 94 height 10
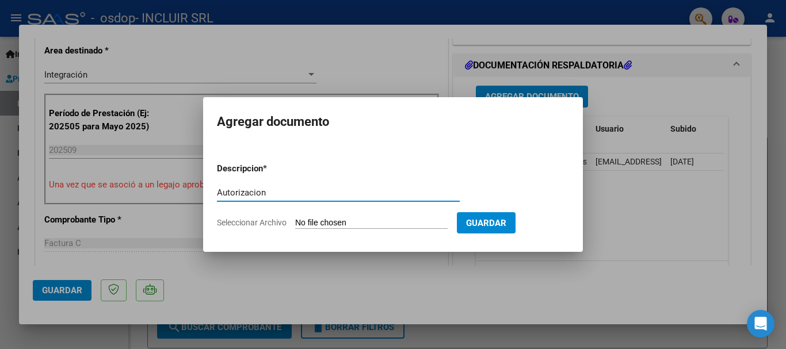
type input "Autorizacion"
click at [338, 221] on input "Seleccionar Archivo" at bounding box center [371, 223] width 152 height 11
type input "C:\fakepath\Autorización.pdf"
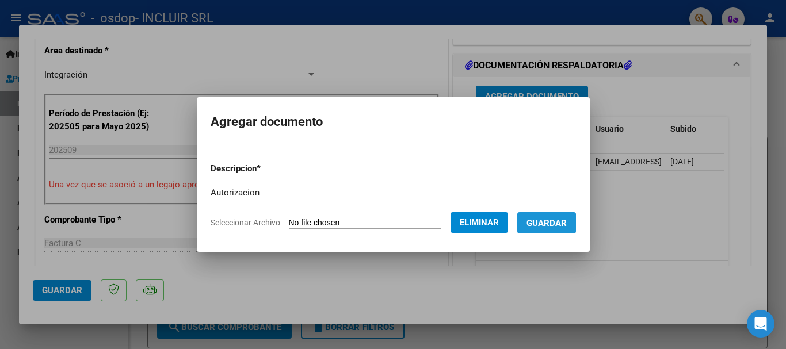
click at [552, 226] on span "Guardar" at bounding box center [547, 223] width 40 height 10
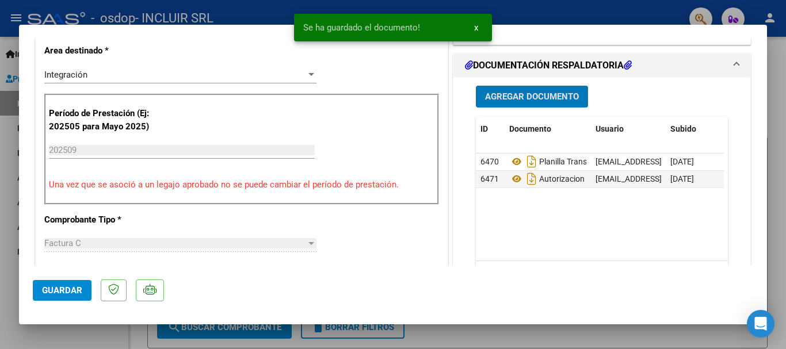
click at [54, 292] on span "Guardar" at bounding box center [62, 290] width 40 height 10
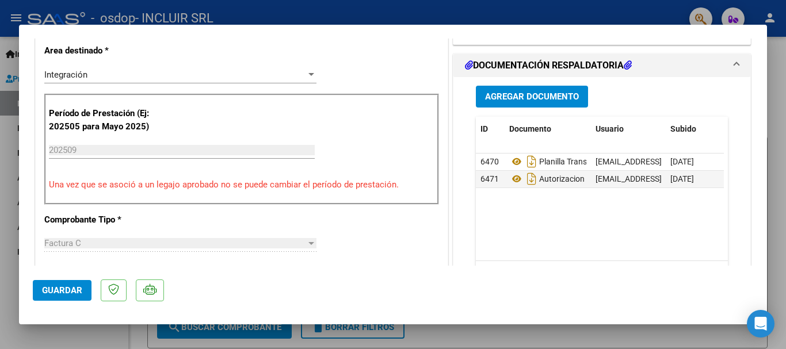
click at [785, 94] on div at bounding box center [393, 174] width 786 height 349
type input "$ 0,00"
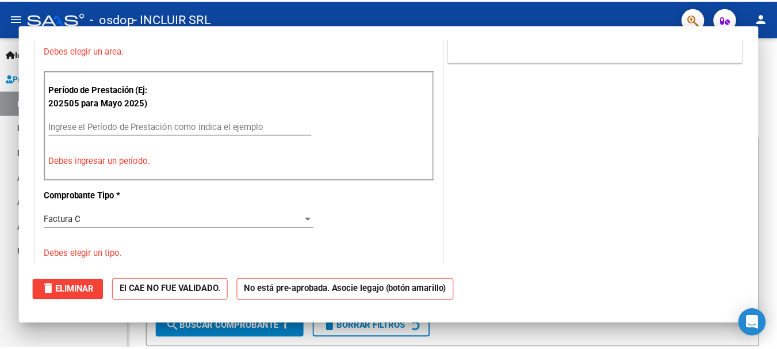
scroll to position [238, 0]
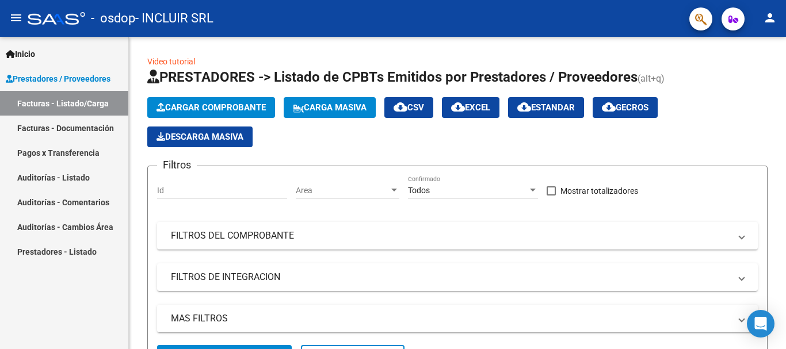
click at [764, 20] on mat-icon "person" at bounding box center [770, 18] width 14 height 14
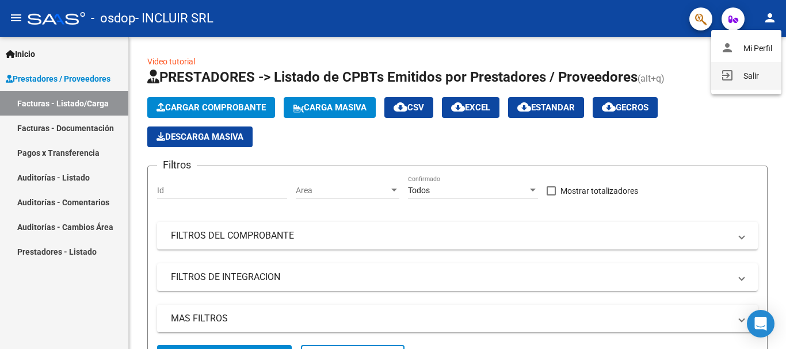
click at [728, 77] on mat-icon "exit_to_app" at bounding box center [727, 75] width 14 height 14
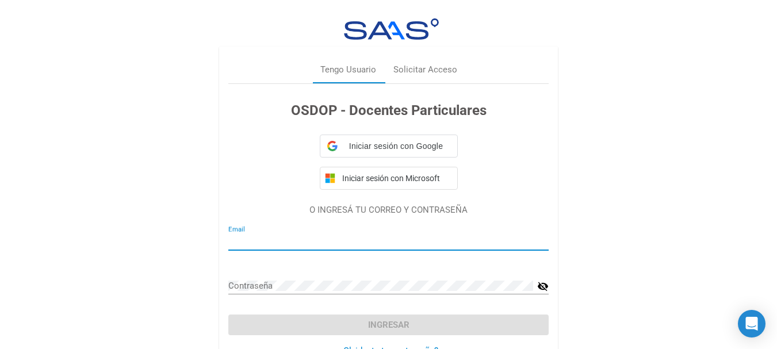
type input "[EMAIL_ADDRESS][DOMAIN_NAME]"
